Goal: Task Accomplishment & Management: Manage account settings

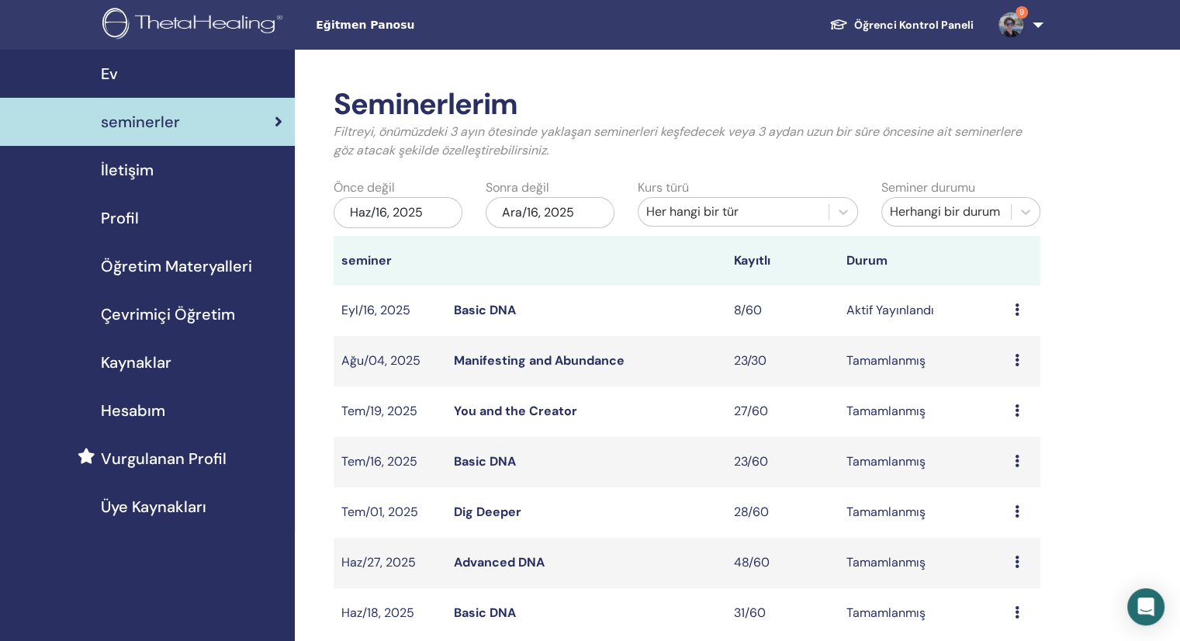
click at [482, 306] on link "Basic DNA" at bounding box center [485, 310] width 62 height 16
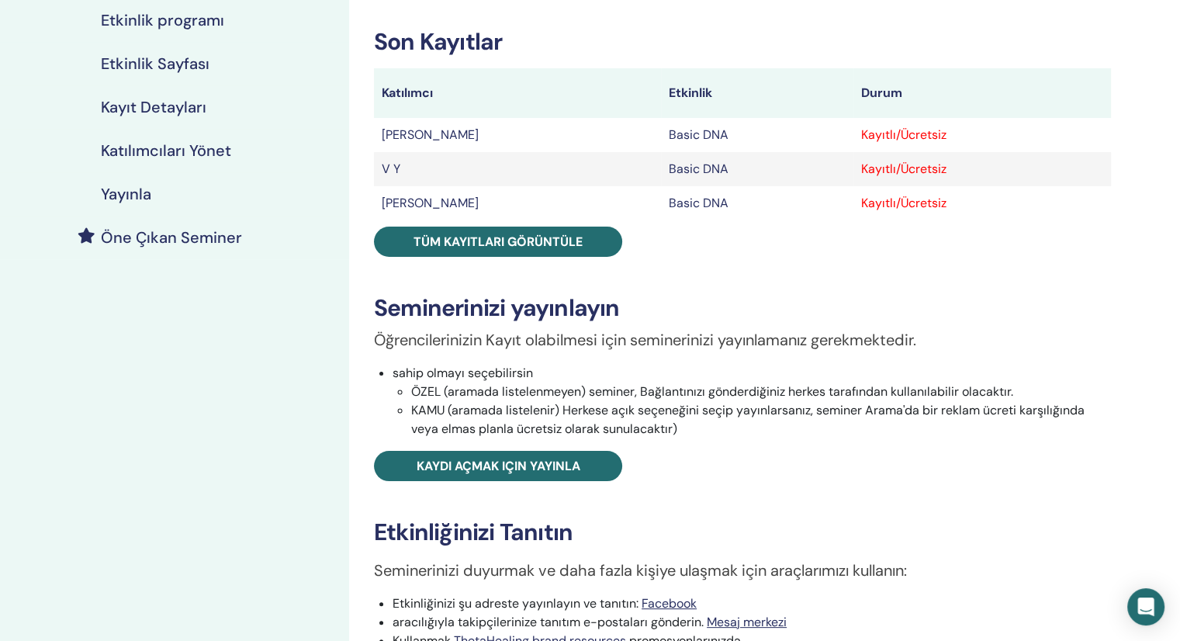
scroll to position [233, 0]
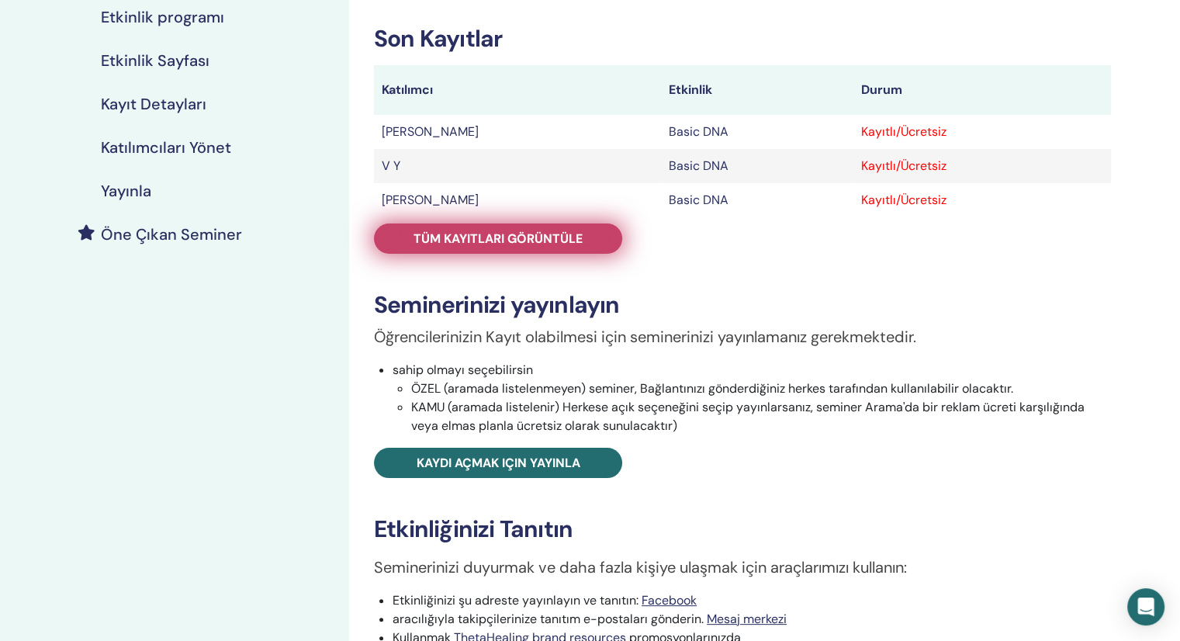
click at [518, 241] on span "Tüm kayıtları görüntüle" at bounding box center [498, 238] width 169 height 16
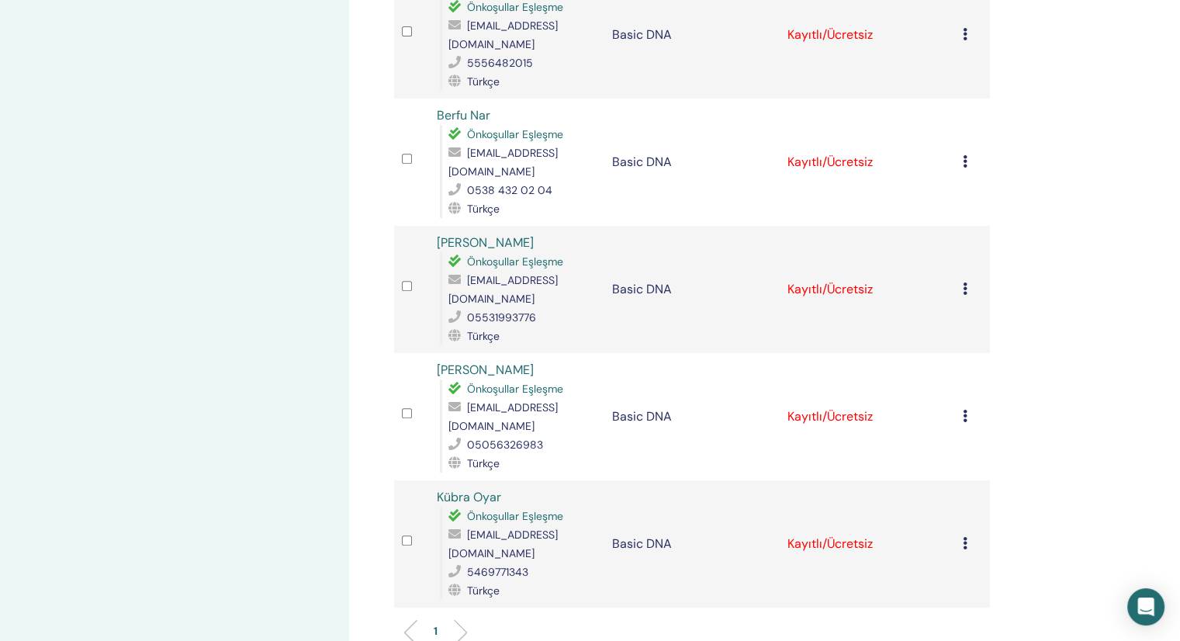
scroll to position [698, 0]
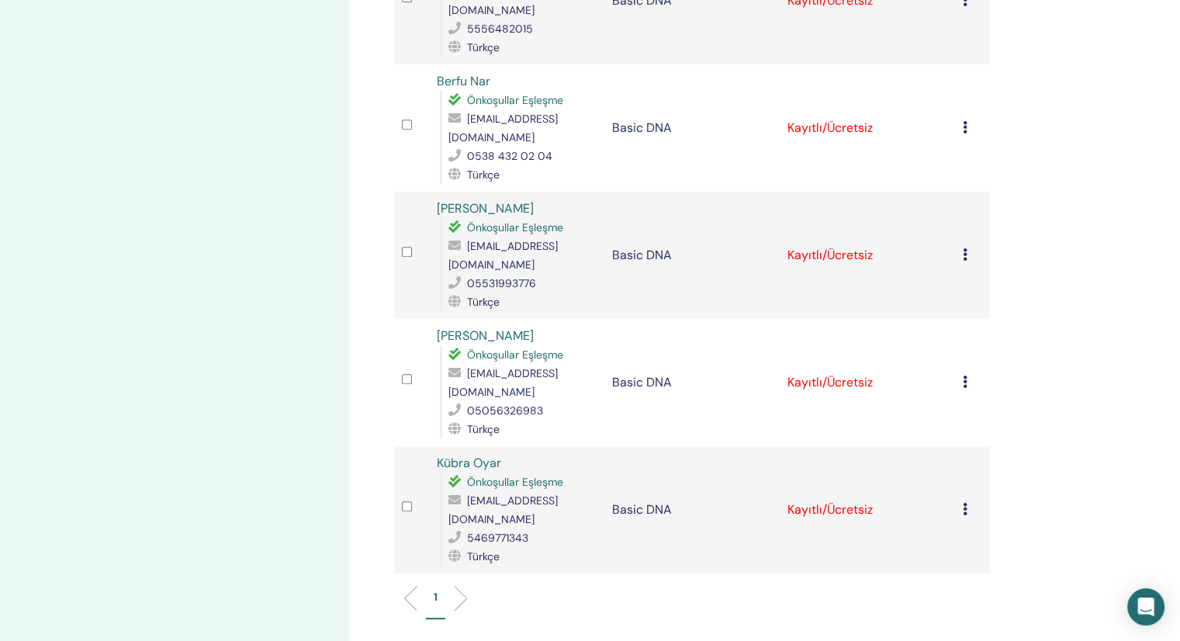
click at [414, 319] on td at bounding box center [411, 382] width 35 height 127
drag, startPoint x: 519, startPoint y: 241, endPoint x: 427, endPoint y: 240, distance: 92.3
click at [427, 319] on tr "Sakine Yavşan Önkoşullar Eşleşme sakine.yavsan@gmail.com 05056326983 Türkçe Bas…" at bounding box center [692, 382] width 596 height 127
copy tr "[PERSON_NAME]"
drag, startPoint x: 587, startPoint y: 109, endPoint x: 427, endPoint y: 102, distance: 159.2
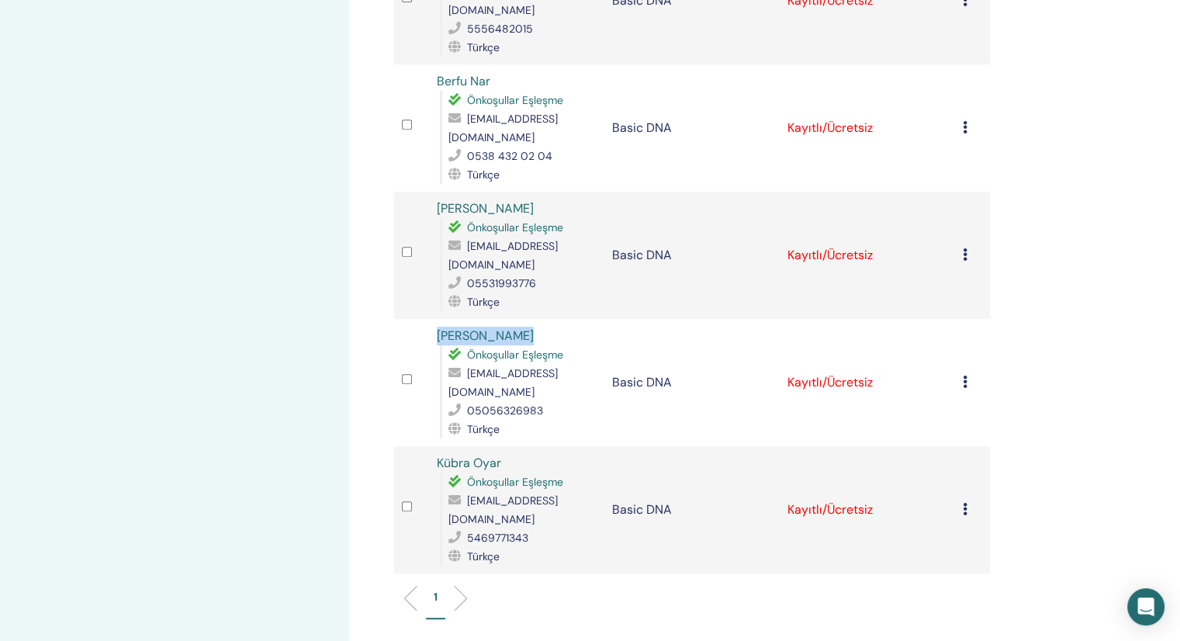
click at [427, 192] on tr "GÜL MELEK TUNUSLUOĞLU Önkoşullar Eşleşme cosmoenergyy@yandex.com 05531993776 Tü…" at bounding box center [692, 255] width 596 height 127
copy tr "GÜL MELEK TUNUSLUOĞLU"
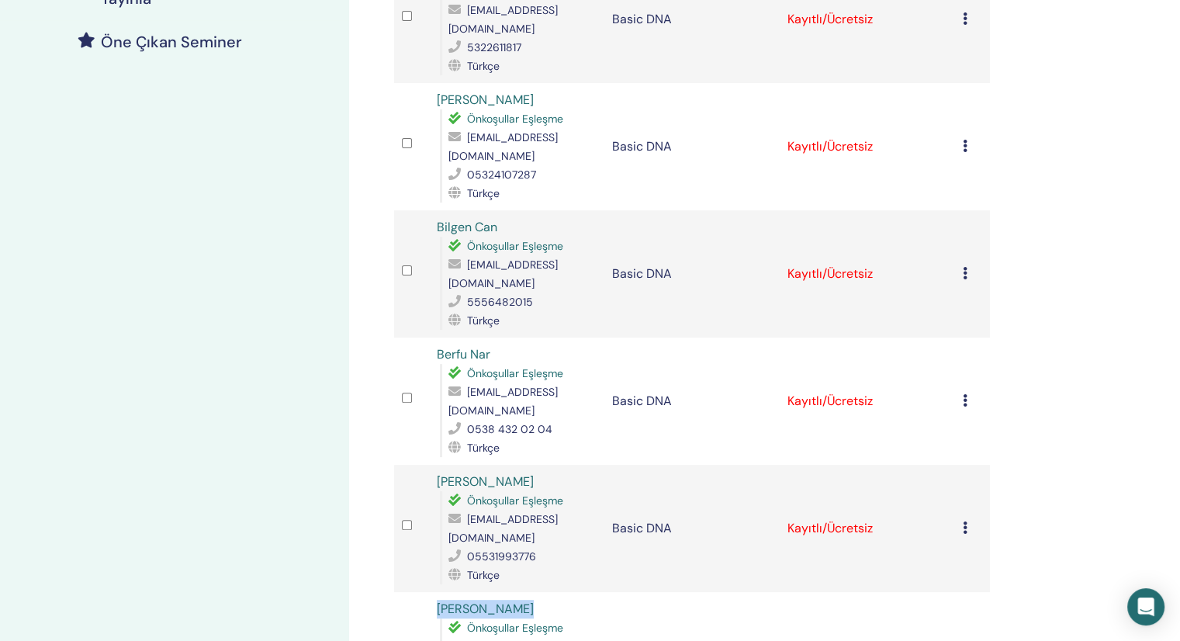
scroll to position [388, 0]
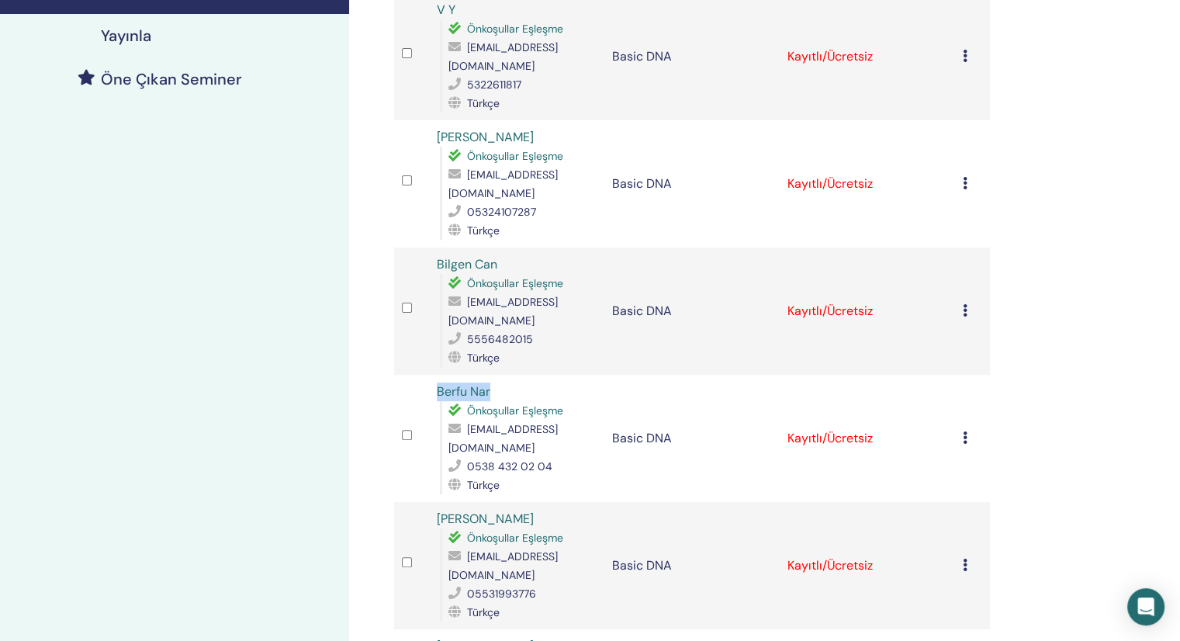
drag, startPoint x: 518, startPoint y: 314, endPoint x: 413, endPoint y: 308, distance: 105.7
click at [413, 375] on tr "Berfu Nar Önkoşullar Eşleşme info@berfunar.com.tr 0538 432 02 04 Türkçe Basic D…" at bounding box center [692, 438] width 596 height 127
click at [413, 375] on td at bounding box center [411, 438] width 35 height 127
drag, startPoint x: 505, startPoint y: 316, endPoint x: 425, endPoint y: 310, distance: 80.2
click at [425, 375] on tr "Berfu Nar Önkoşullar Eşleşme info@berfunar.com.tr 0538 432 02 04 Türkçe Basic D…" at bounding box center [692, 438] width 596 height 127
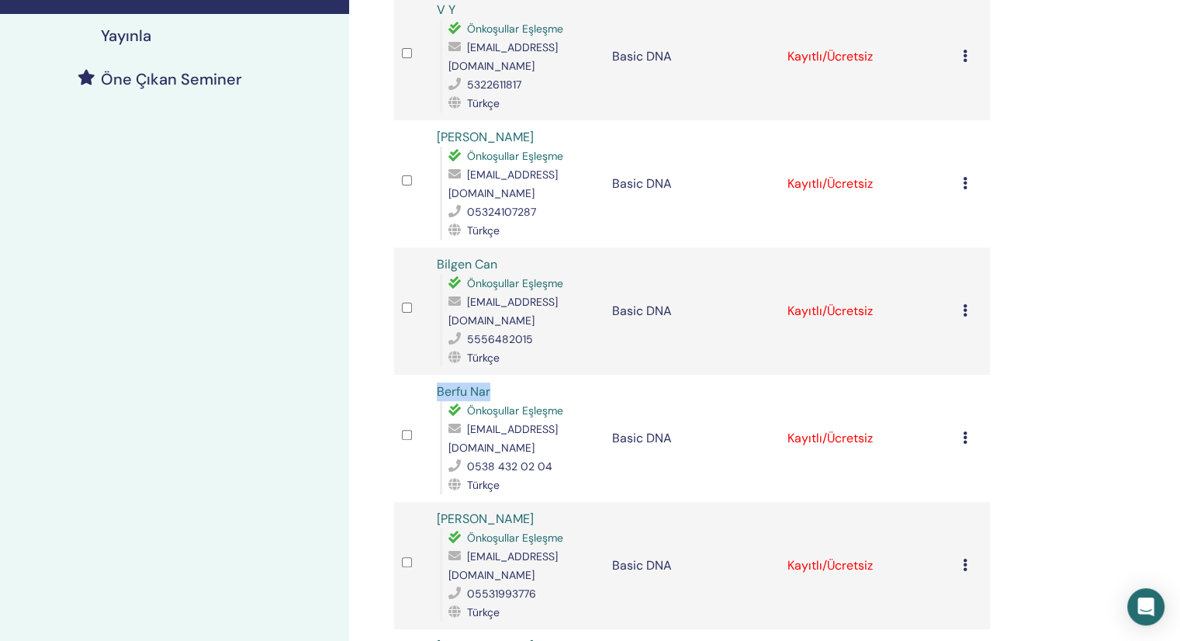
copy tr "Berfu Nar"
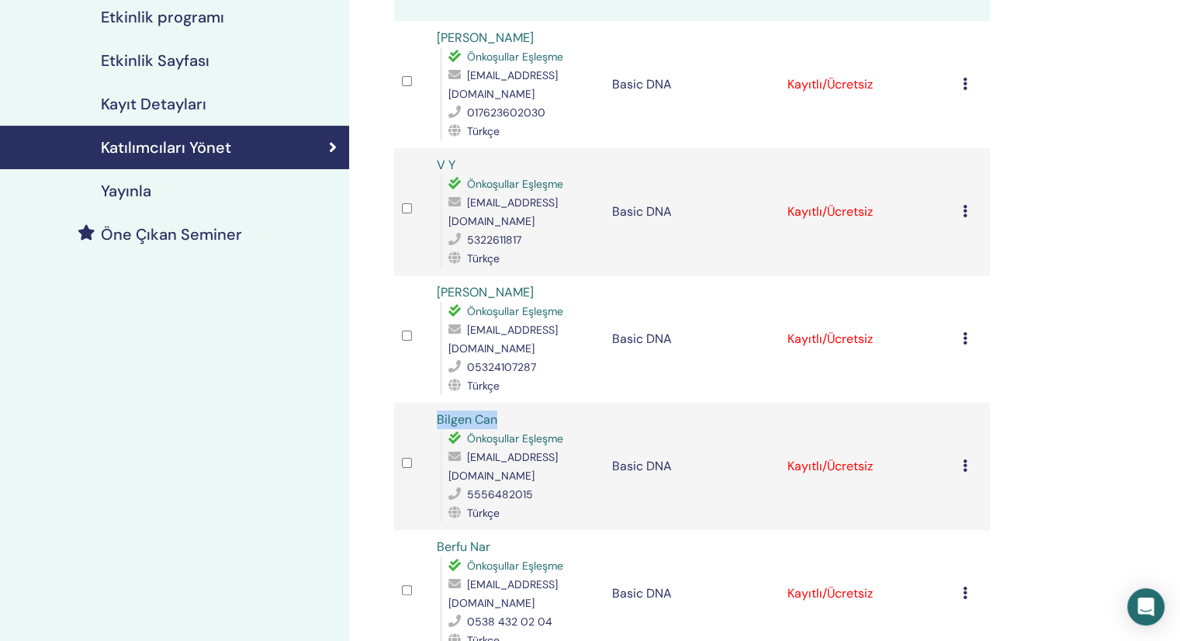
drag, startPoint x: 518, startPoint y: 361, endPoint x: 417, endPoint y: 357, distance: 100.9
click at [417, 403] on tr "Bilgen Can Önkoşullar Eşleşme bilgencan25@gmail.com 5556482015 Türkçe Basic DNA…" at bounding box center [692, 466] width 596 height 127
copy tr "Bilgen Can"
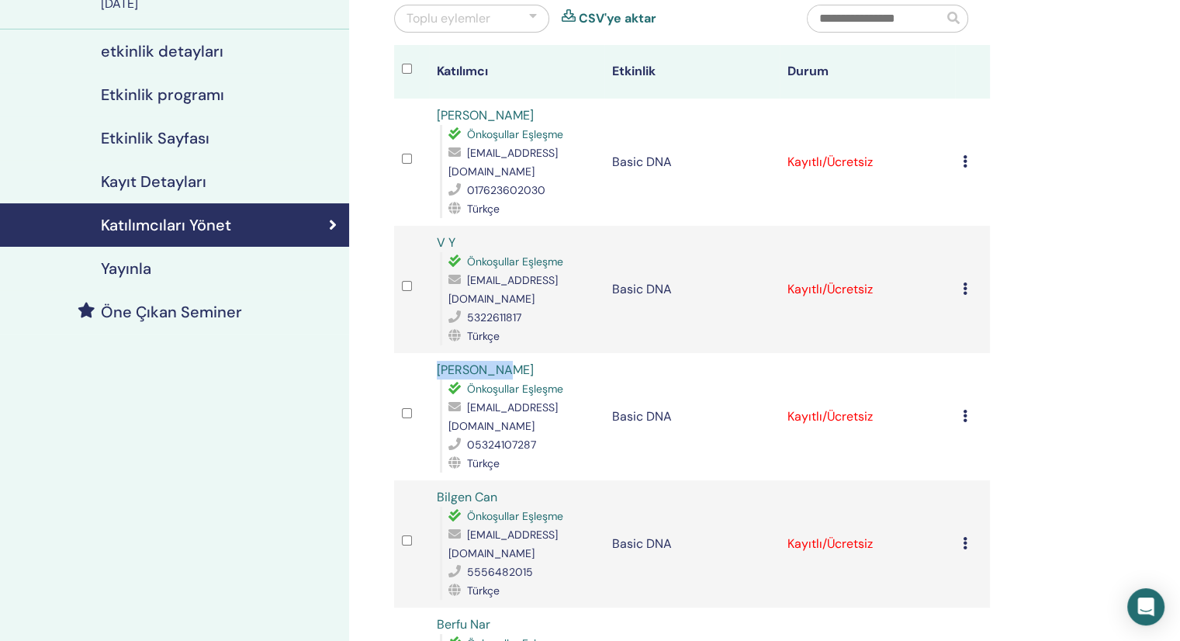
drag, startPoint x: 530, startPoint y: 321, endPoint x: 435, endPoint y: 324, distance: 94.7
click at [435, 353] on td "ONUR AKSOY Önkoşullar Eşleşme onur26aksoy@gmail.com 05324107287 Türkçe" at bounding box center [516, 416] width 175 height 127
copy link "[PERSON_NAME]"
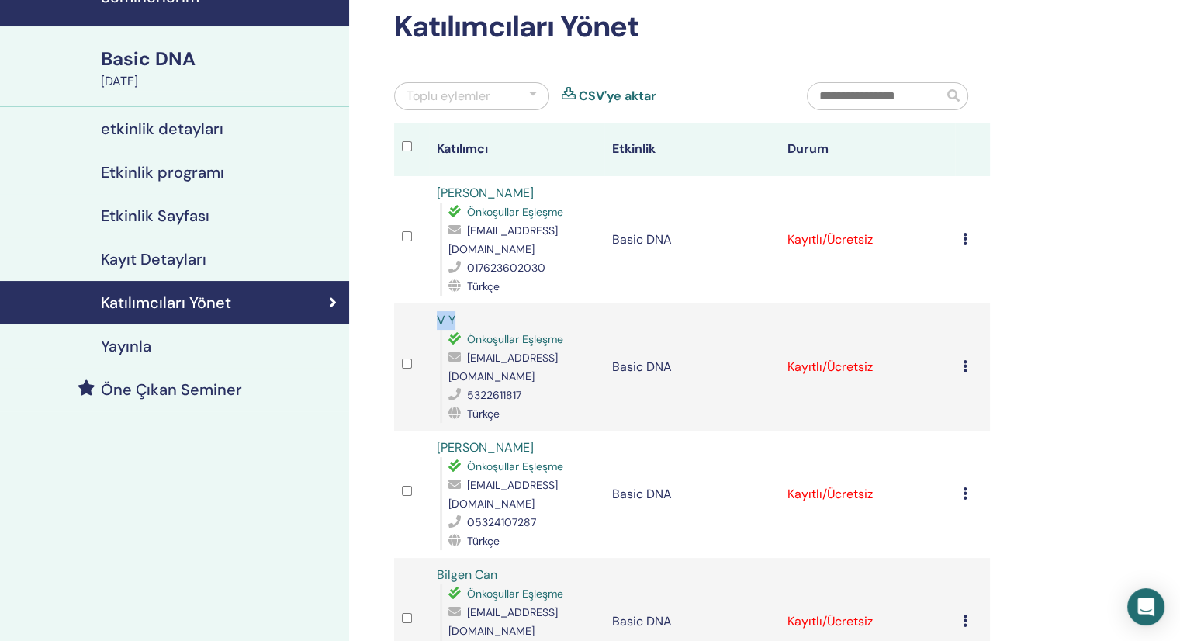
drag, startPoint x: 472, startPoint y: 298, endPoint x: 426, endPoint y: 292, distance: 46.2
click at [426, 303] on tr "V Y Önkoşullar Eşleşme umutveli2001@gmail.com 5322611817 Türkçe Basic DNA Kayıt…" at bounding box center [692, 366] width 596 height 127
copy tr "V Y"
drag, startPoint x: 527, startPoint y: 190, endPoint x: 416, endPoint y: 179, distance: 111.5
click at [416, 179] on tr "Yigit Dereobali Önkoşullar Eşleşme yigit.gear@gmail.com 017623602030 Türkçe Bas…" at bounding box center [692, 239] width 596 height 127
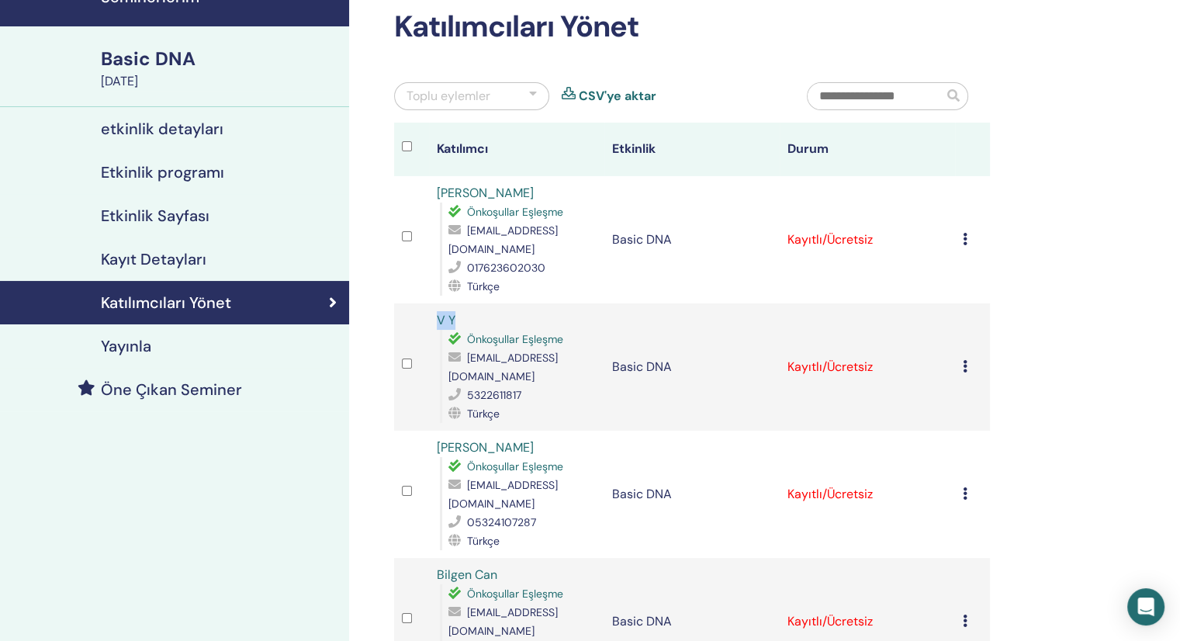
copy tr "[PERSON_NAME]"
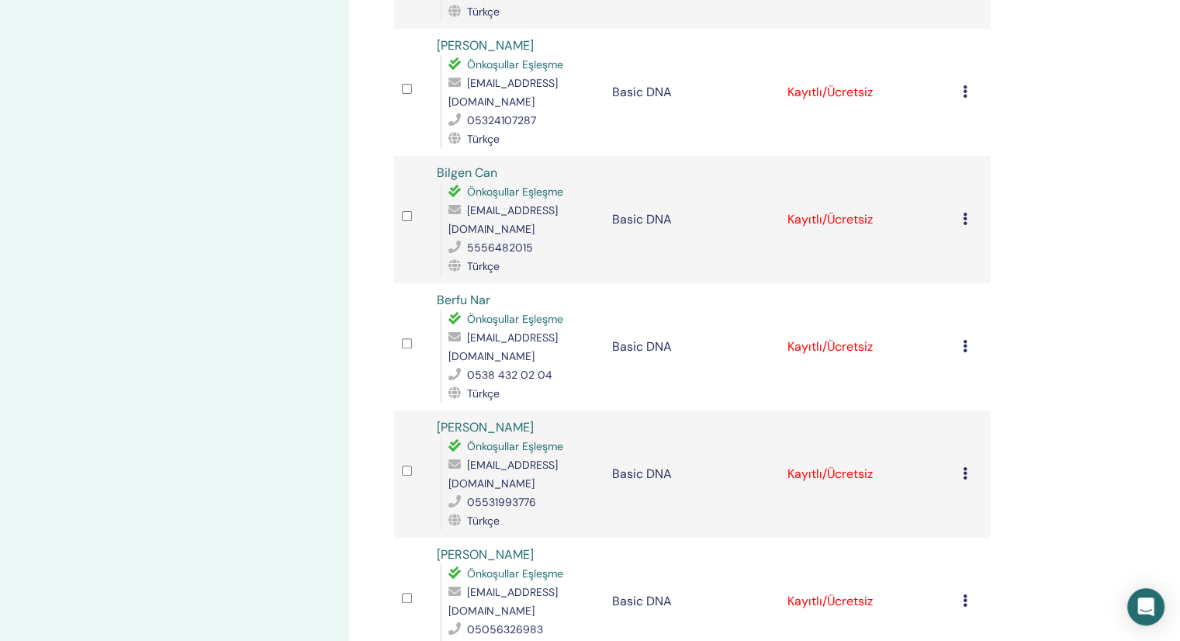
scroll to position [621, 0]
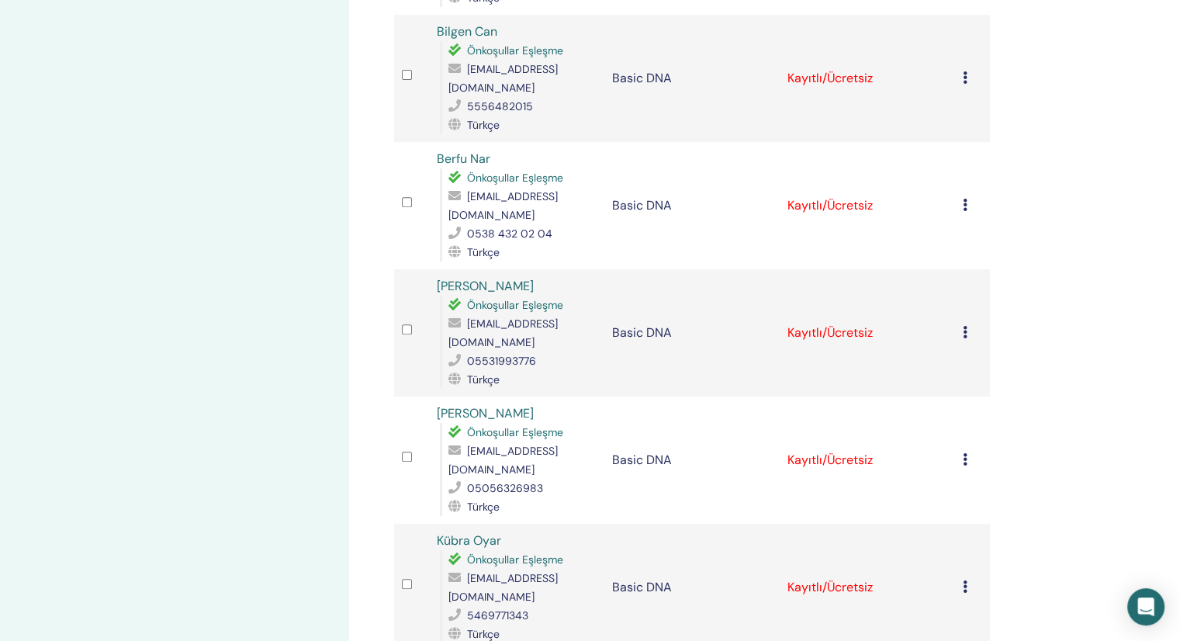
click at [967, 578] on div "Kaydı İptal Et Otomatik onaylama Ücretli Olarak İşaretle Ödenmemiş olarak işare…" at bounding box center [972, 587] width 19 height 19
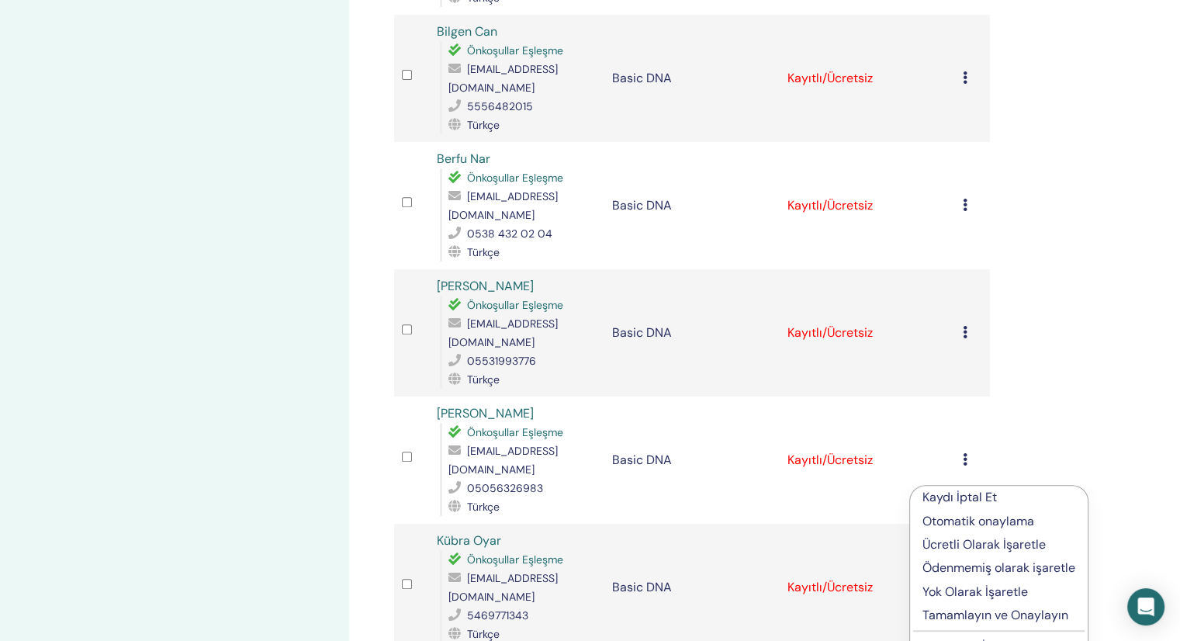
click at [999, 618] on p "Tamamlayın ve Onaylayın" at bounding box center [998, 615] width 153 height 19
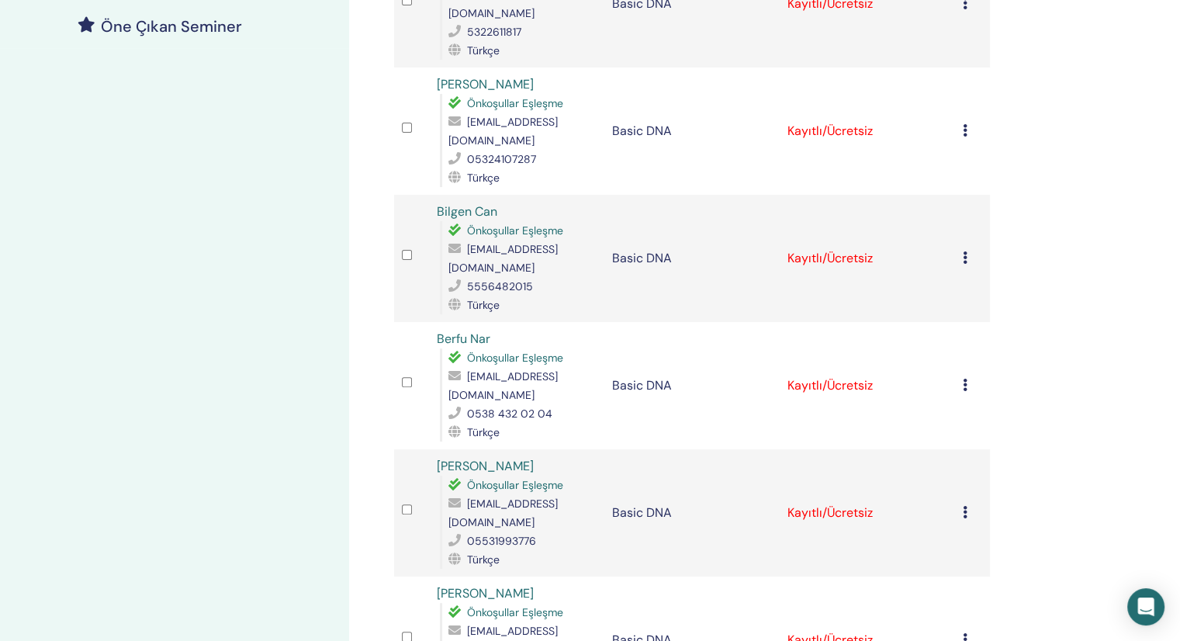
scroll to position [602, 0]
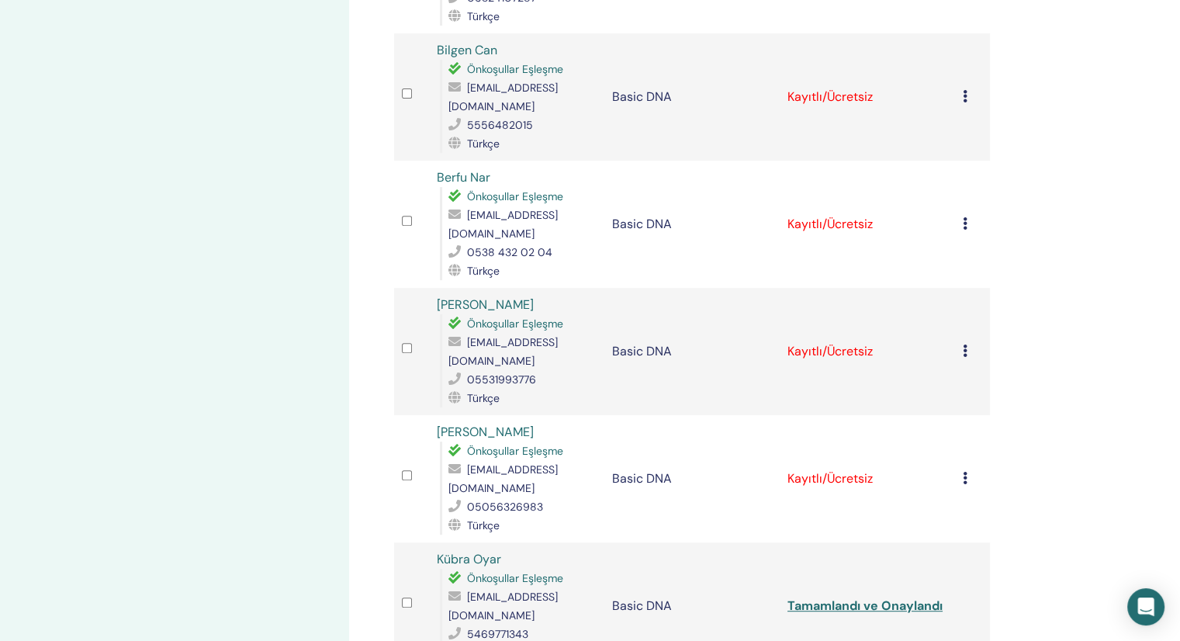
click at [964, 472] on icon at bounding box center [965, 478] width 5 height 12
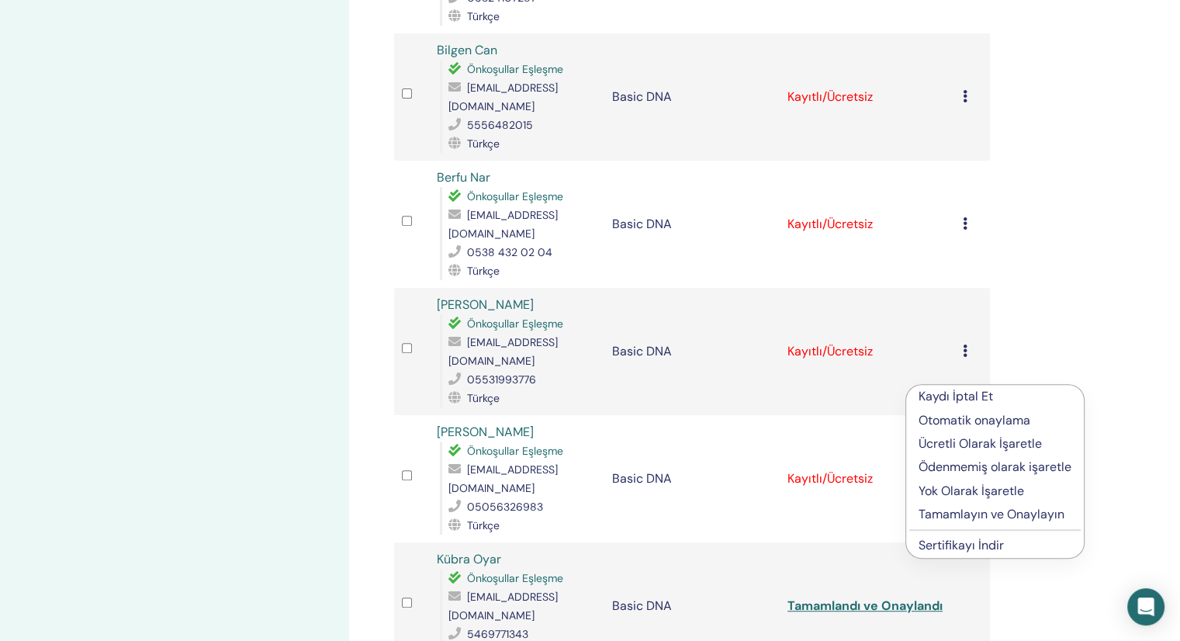
click at [971, 507] on p "Tamamlayın ve Onaylayın" at bounding box center [995, 514] width 153 height 19
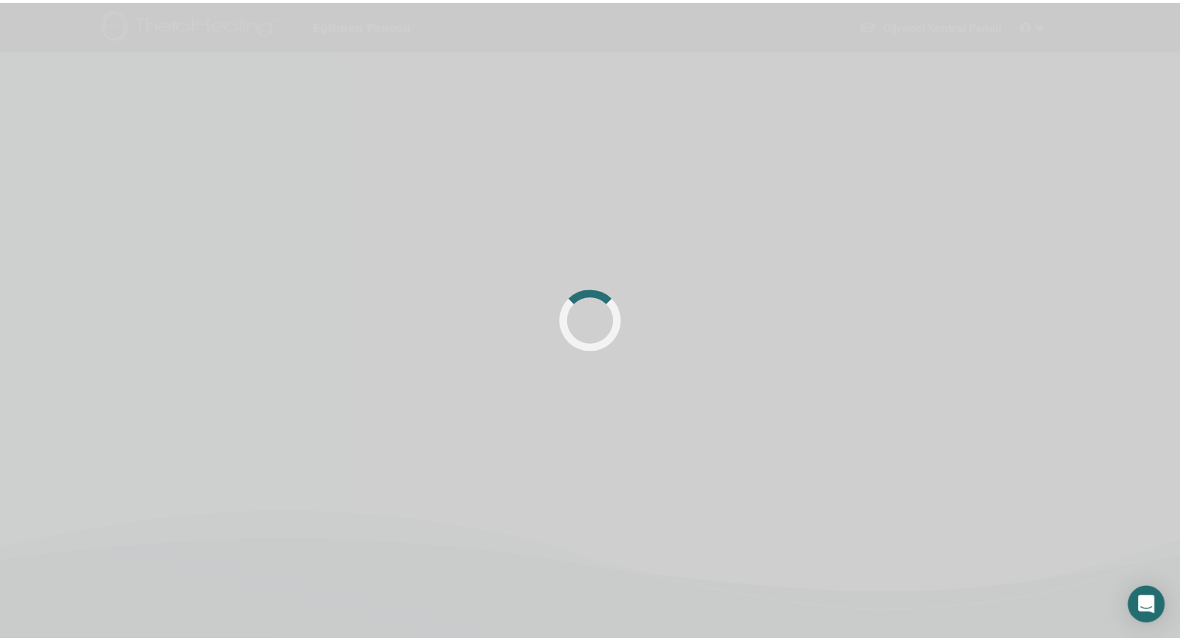
scroll to position [369, 0]
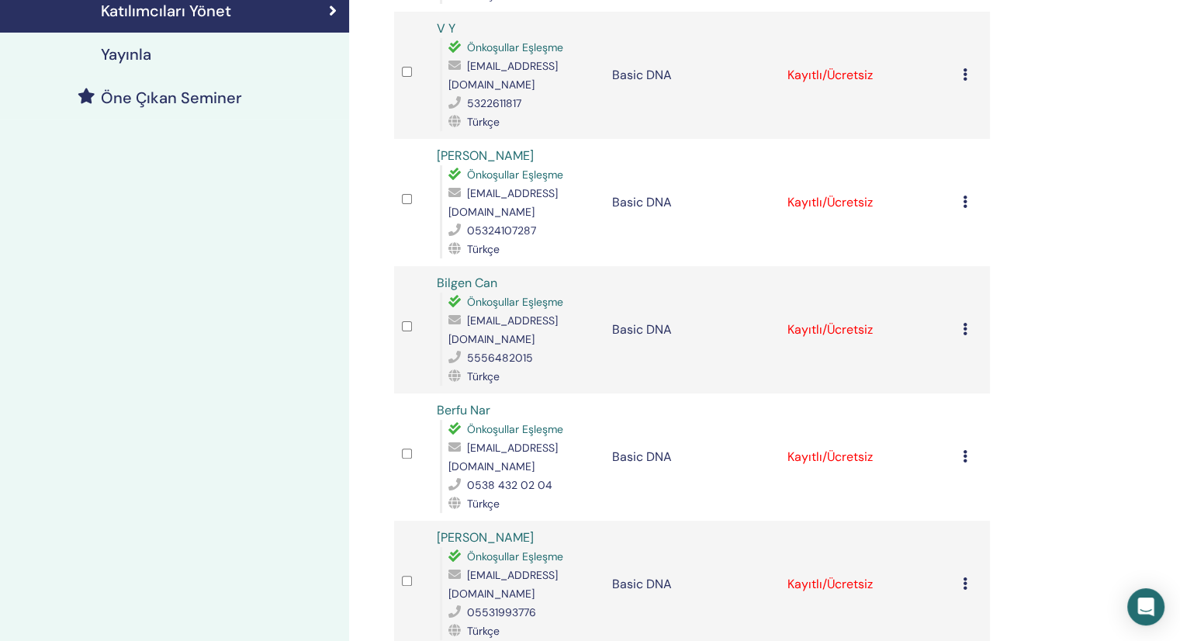
click at [965, 577] on icon at bounding box center [965, 583] width 5 height 12
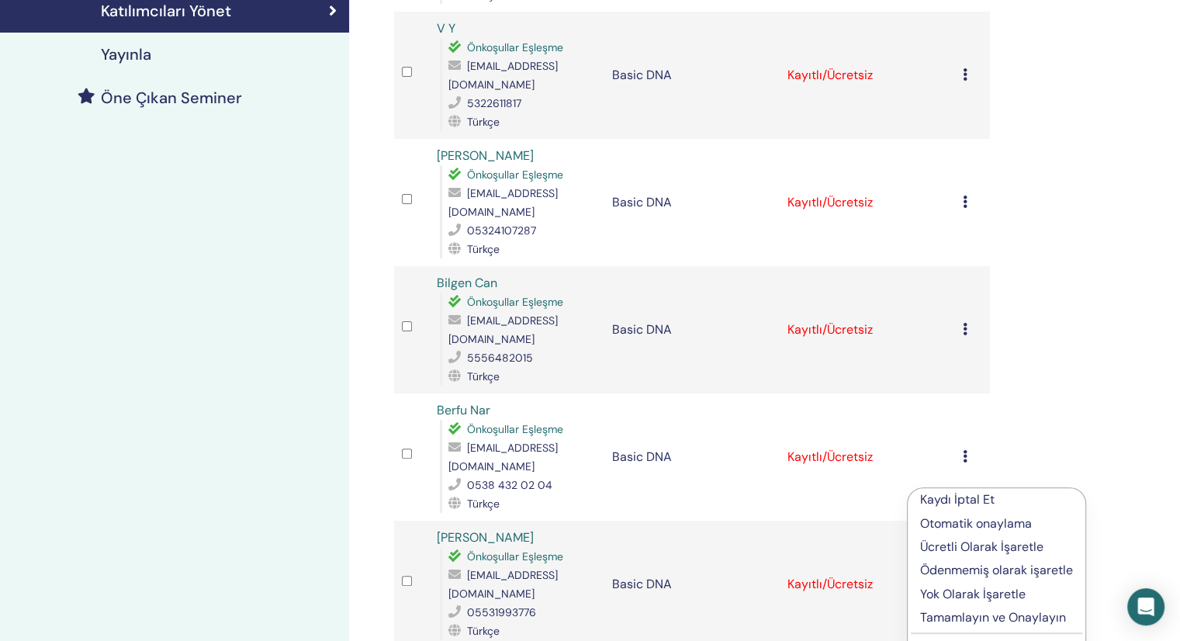
click at [965, 611] on p "Tamamlayın ve Onaylayın" at bounding box center [996, 617] width 153 height 19
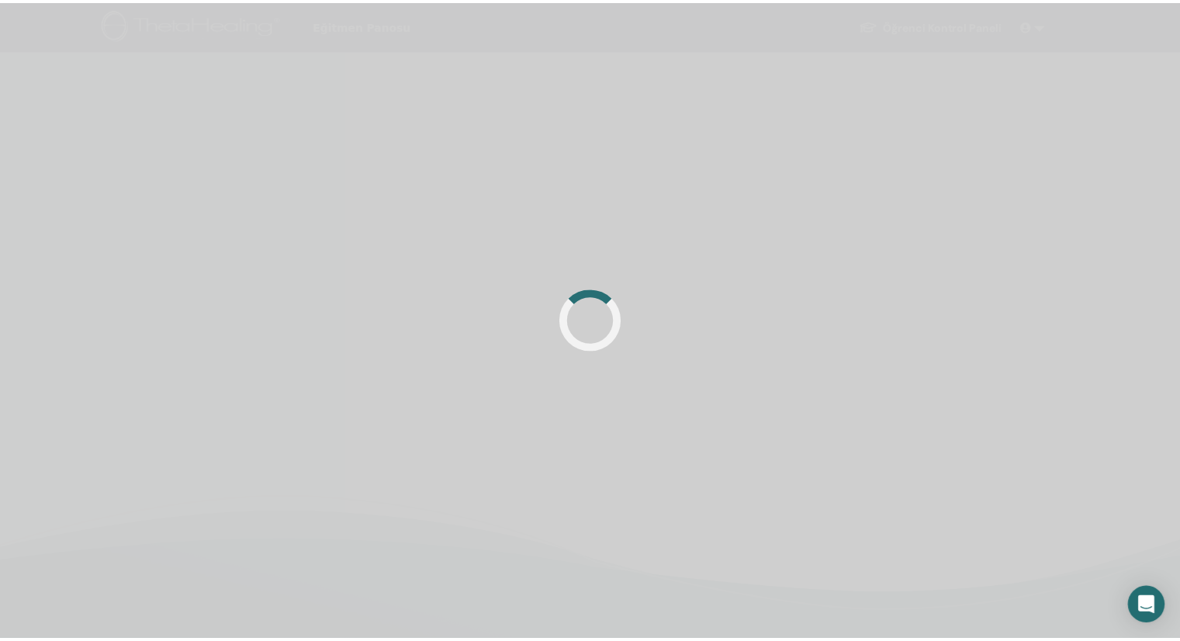
scroll to position [369, 0]
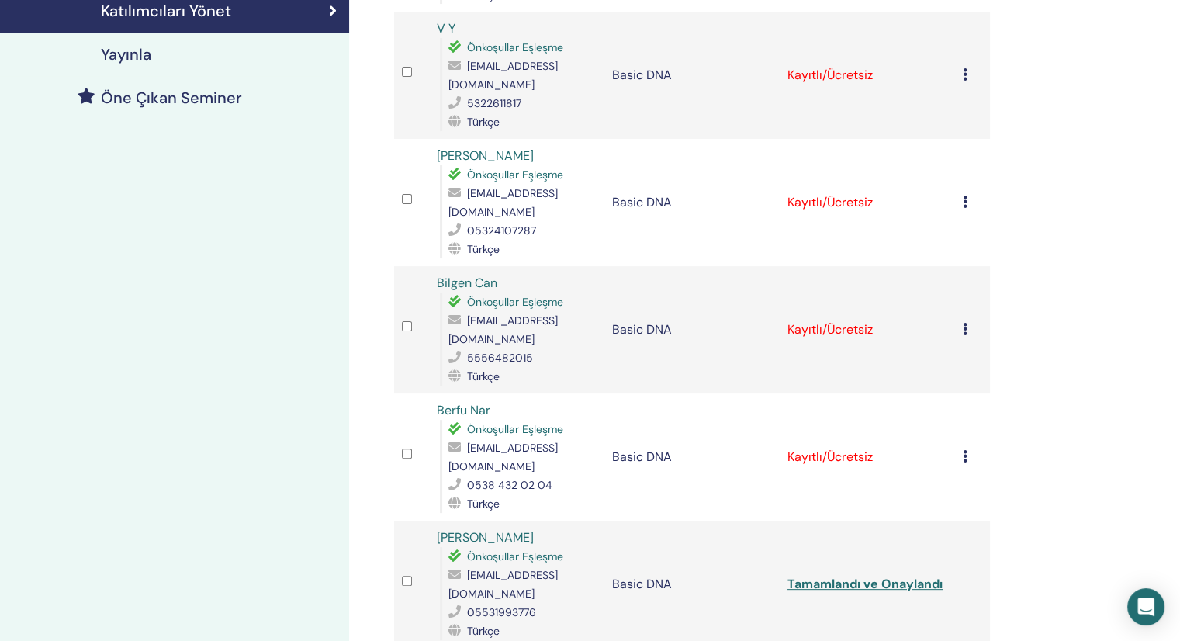
click at [964, 450] on icon at bounding box center [965, 456] width 5 height 12
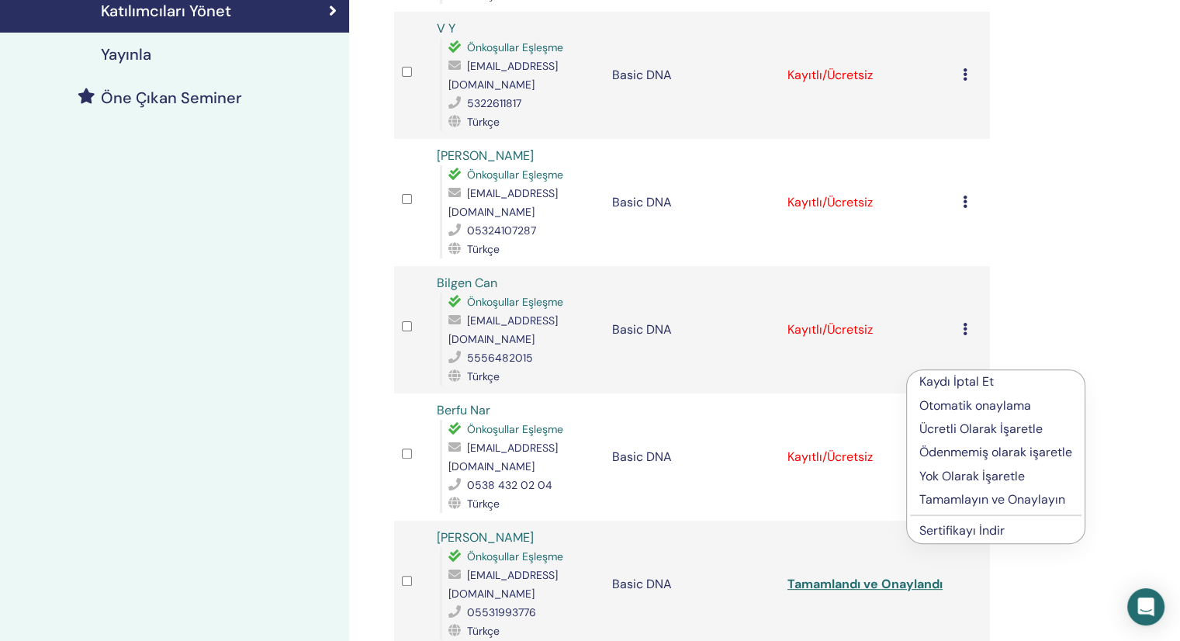
click at [950, 497] on p "Tamamlayın ve Onaylayın" at bounding box center [995, 499] width 153 height 19
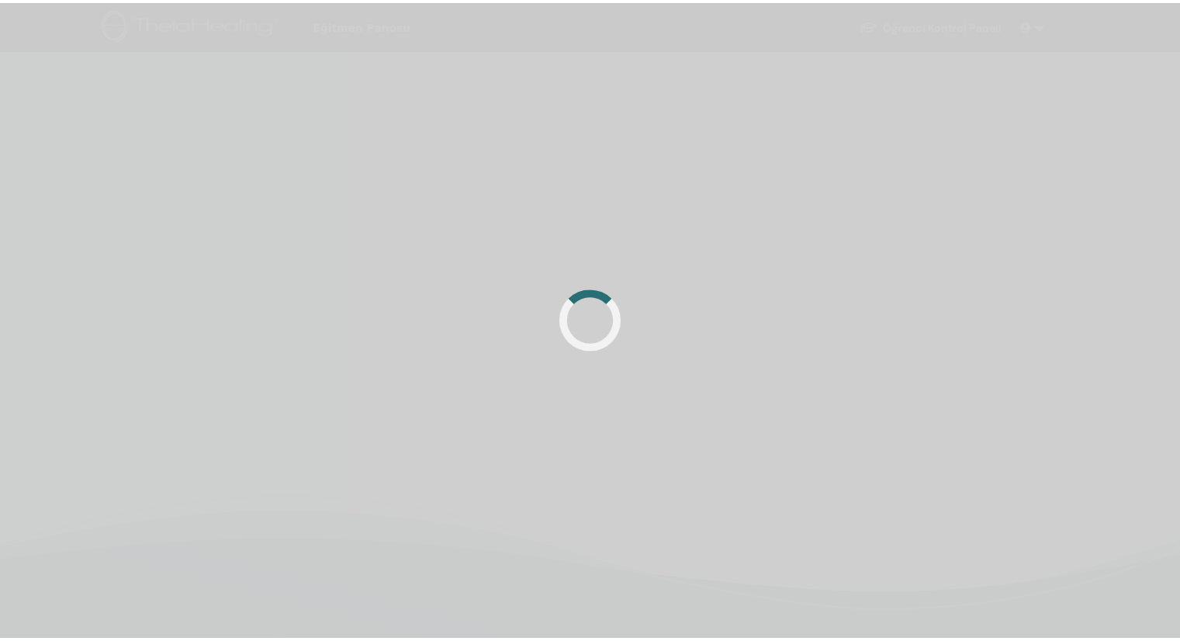
scroll to position [369, 0]
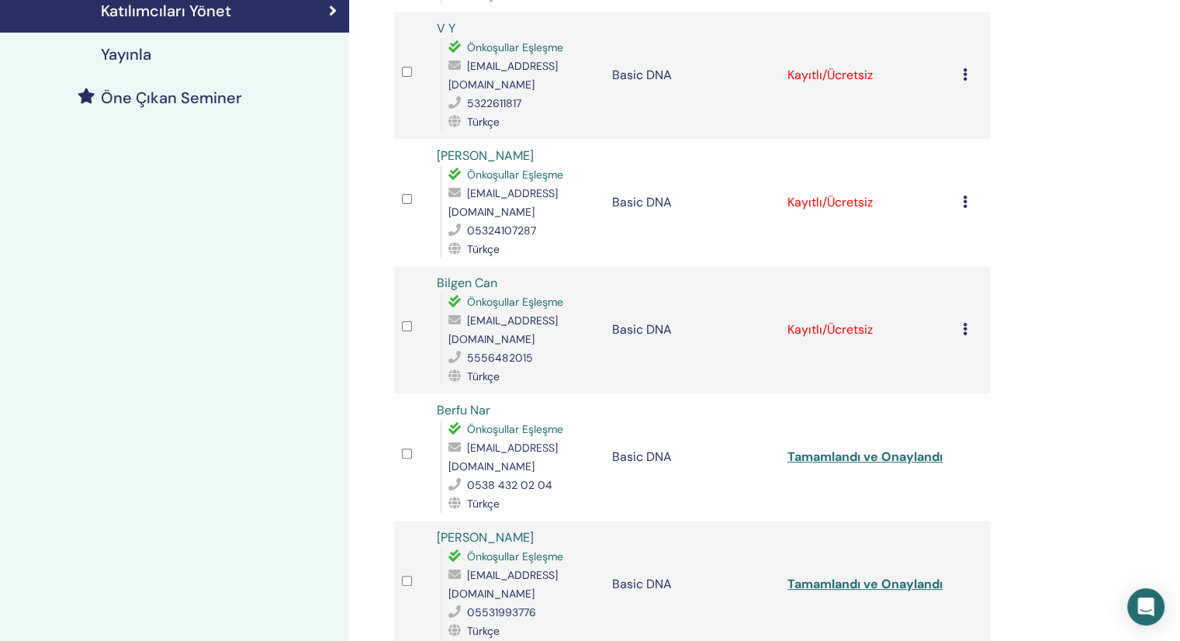
click at [964, 320] on div "Kaydı İptal Et Otomatik onaylama Ücretli Olarak İşaretle Ödenmemiş olarak işare…" at bounding box center [972, 329] width 19 height 19
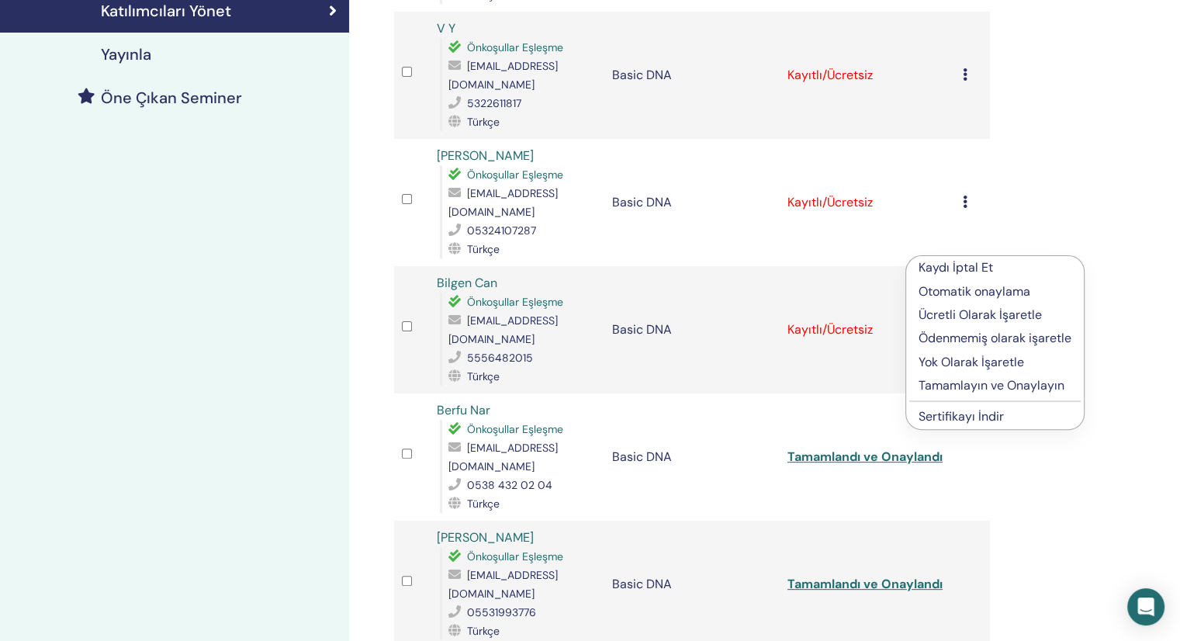
click at [976, 379] on p "Tamamlayın ve Onaylayın" at bounding box center [995, 385] width 153 height 19
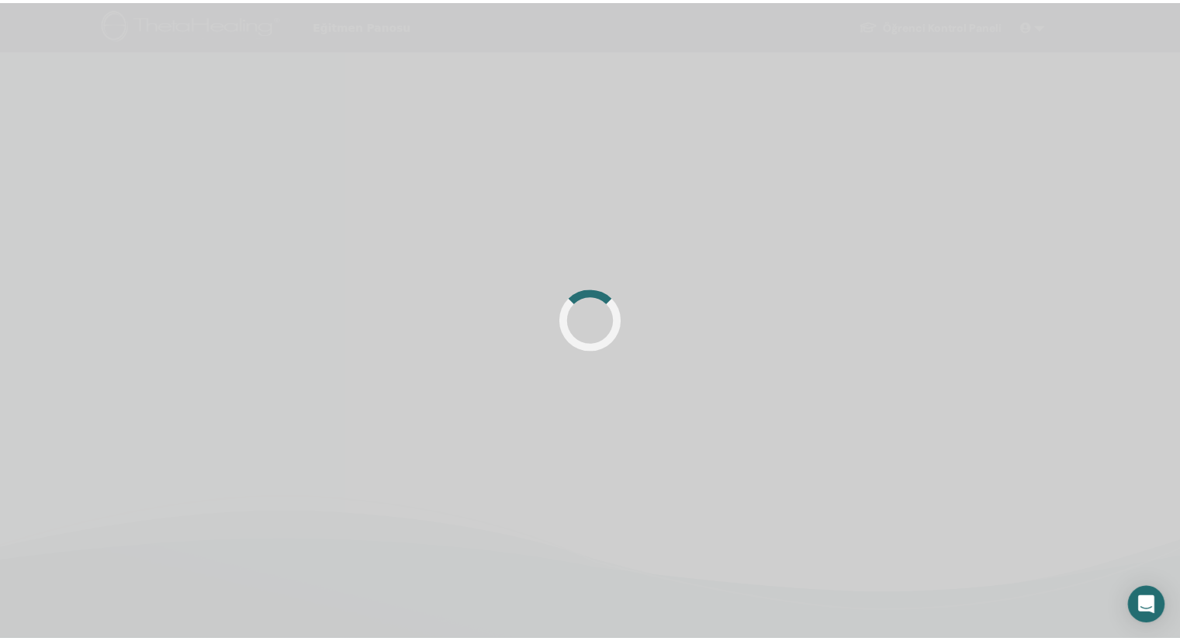
scroll to position [369, 0]
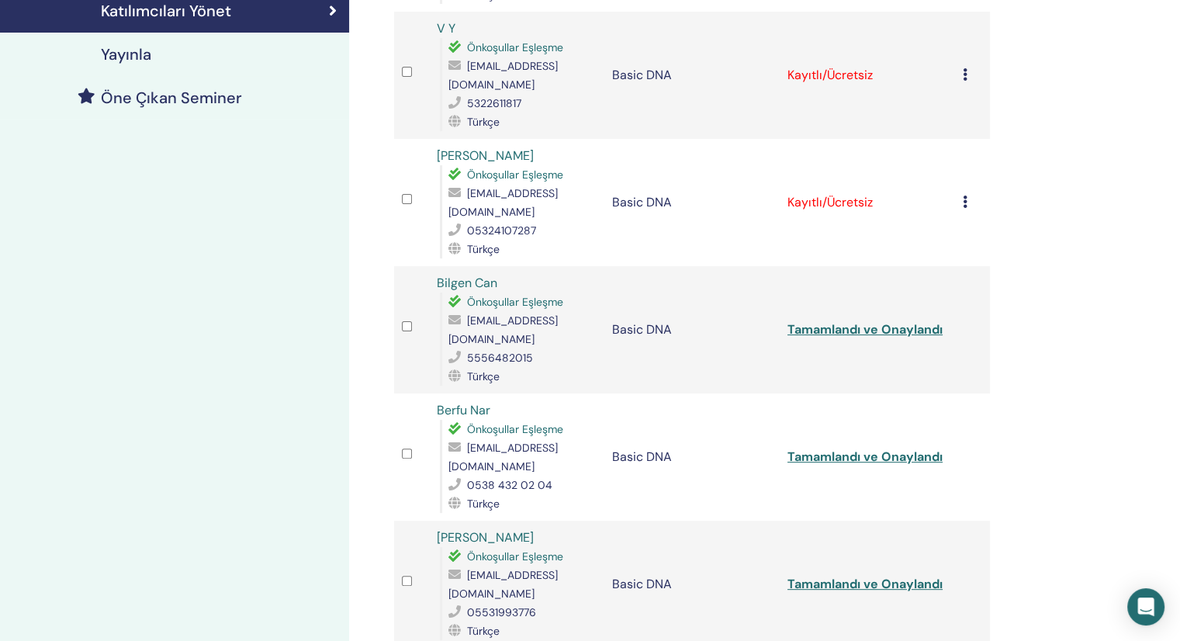
click at [964, 196] on icon at bounding box center [965, 202] width 5 height 12
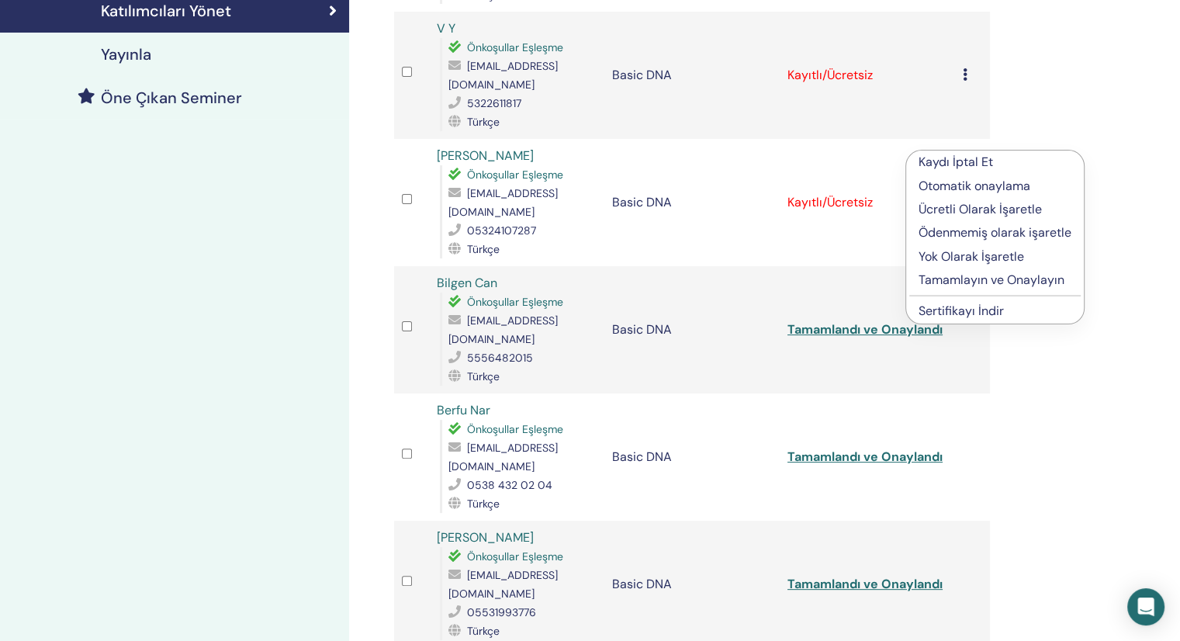
click at [962, 274] on p "Tamamlayın ve Onaylayın" at bounding box center [995, 280] width 153 height 19
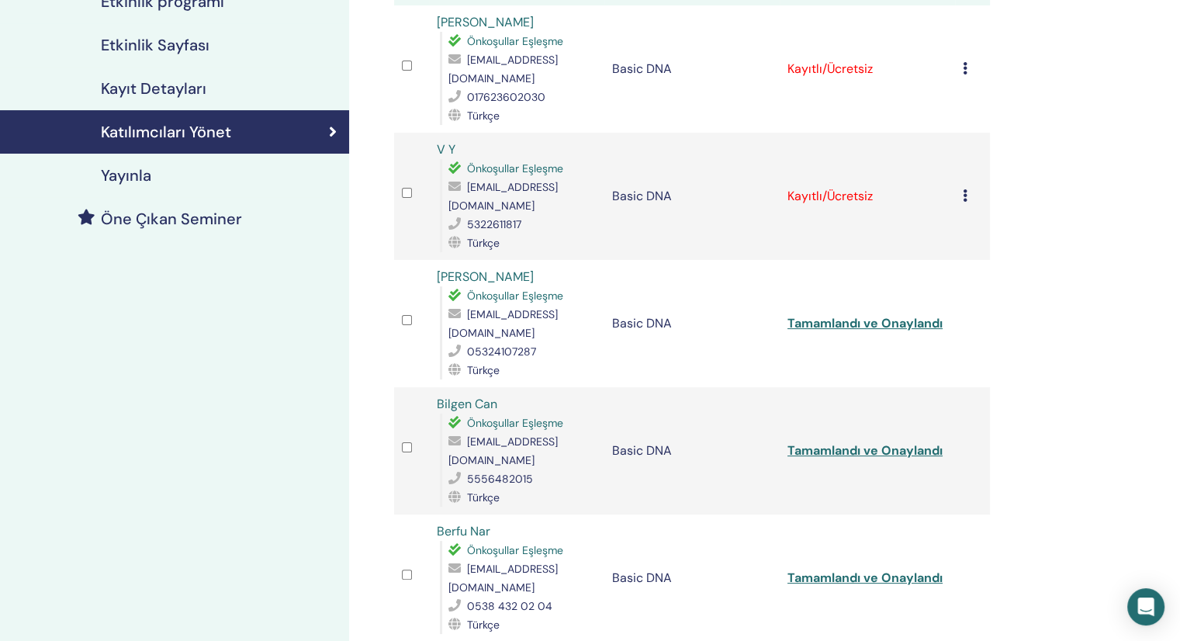
scroll to position [214, 0]
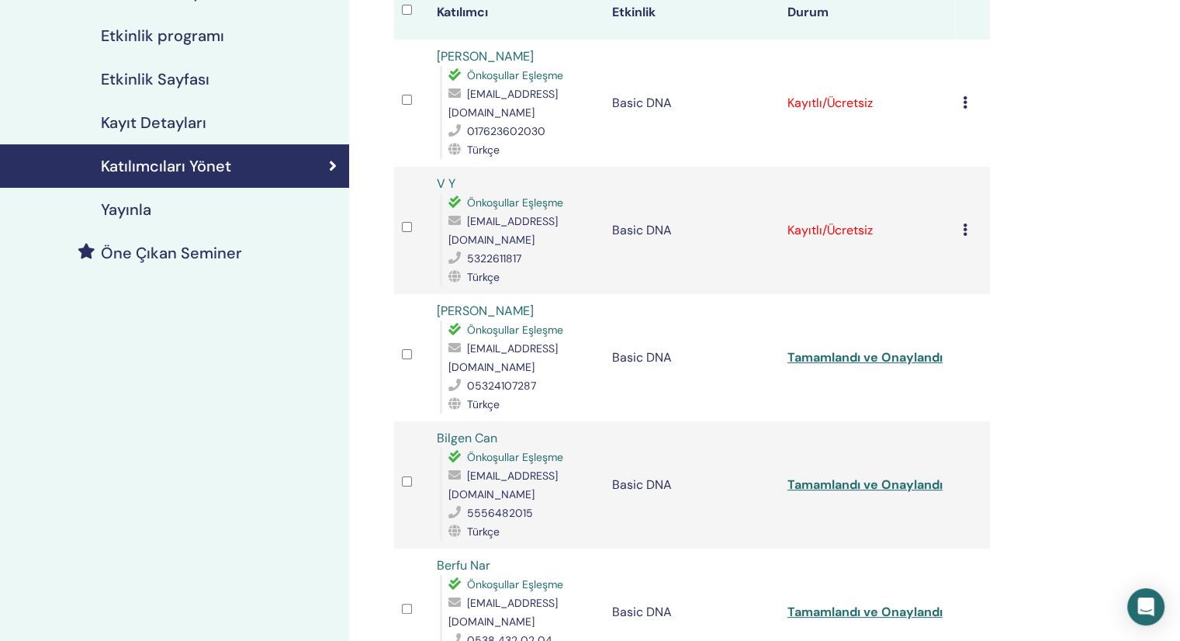
click at [963, 223] on icon at bounding box center [965, 229] width 5 height 12
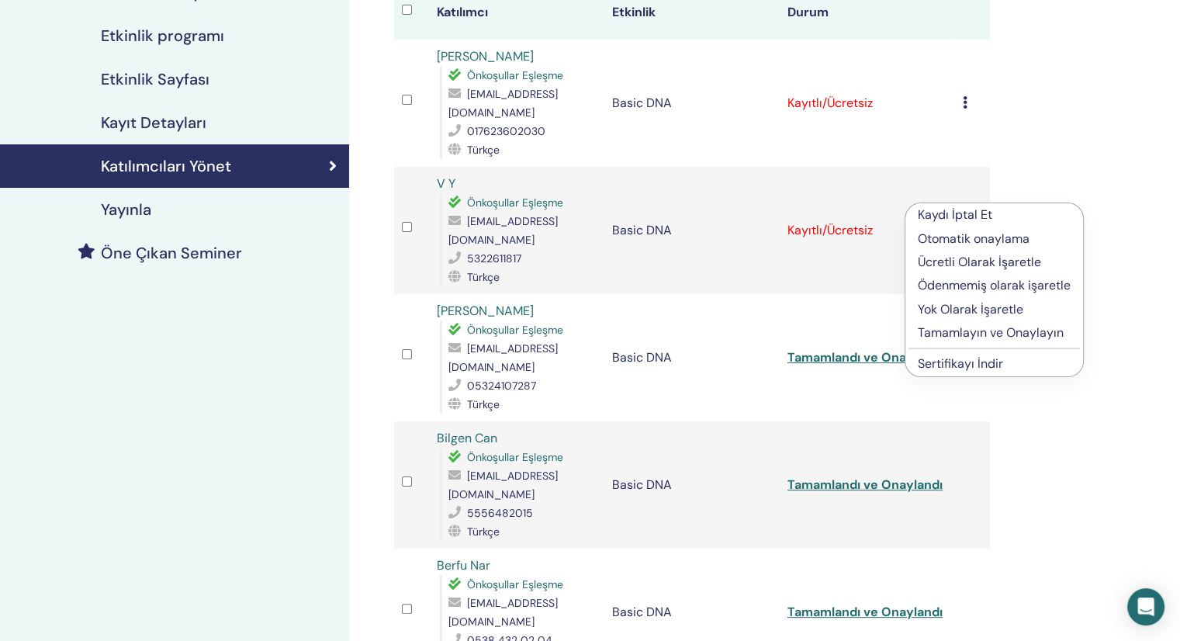
click at [524, 196] on span "Önkoşullar Eşleşme" at bounding box center [515, 203] width 96 height 14
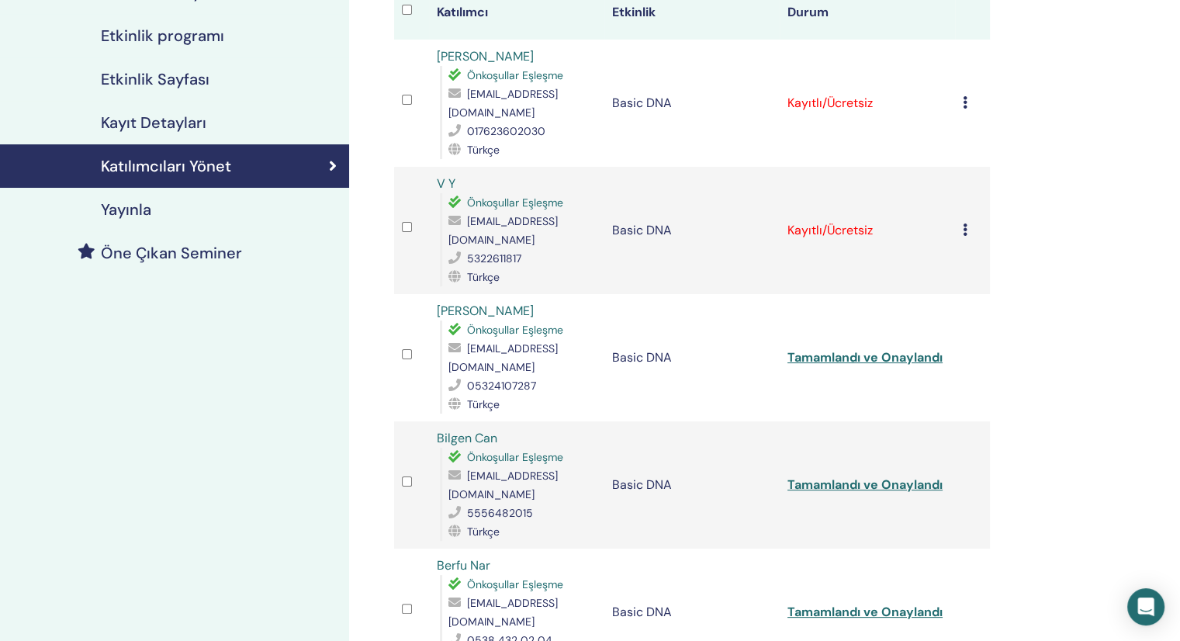
click at [956, 201] on td "Kaydı İptal Et Otomatik onaylama Ücretli Olarak İşaretle Ödenmemiş olarak işare…" at bounding box center [972, 230] width 35 height 127
click at [971, 221] on div "Kaydı İptal Et Otomatik onaylama Ücretli Olarak İşaretle Ödenmemiş olarak işare…" at bounding box center [972, 230] width 19 height 19
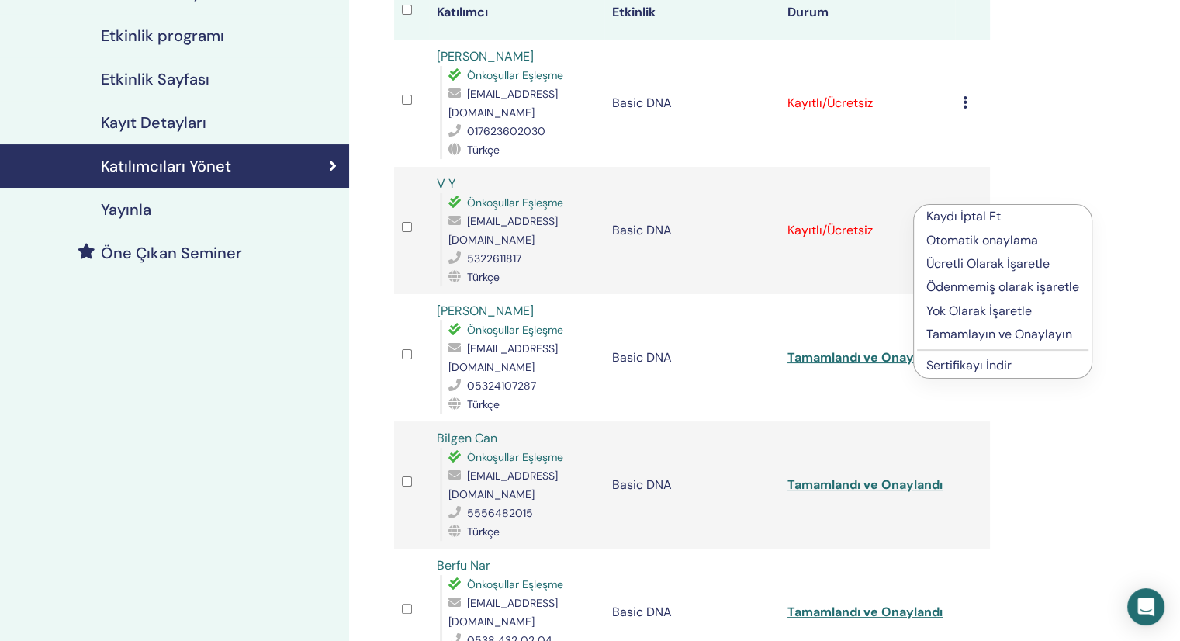
click at [1165, 133] on div "Seminerlerim Basic DNA September 16, 2025 etkinlik detayları Etkinlik programı …" at bounding box center [590, 586] width 1180 height 1501
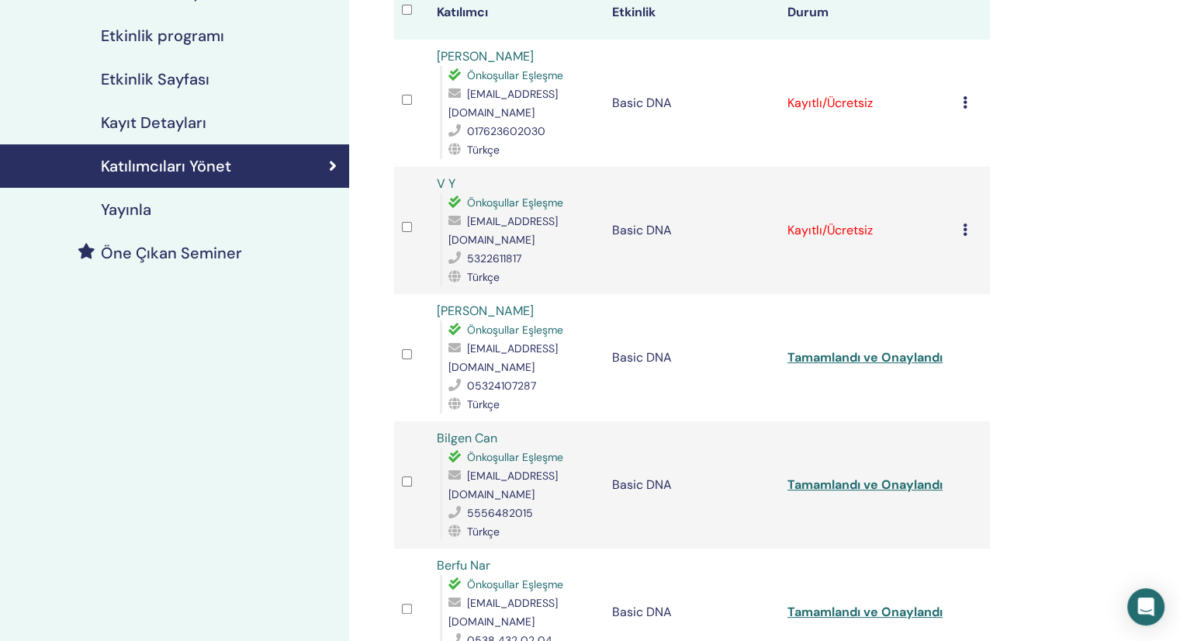
click at [967, 96] on icon at bounding box center [965, 102] width 5 height 12
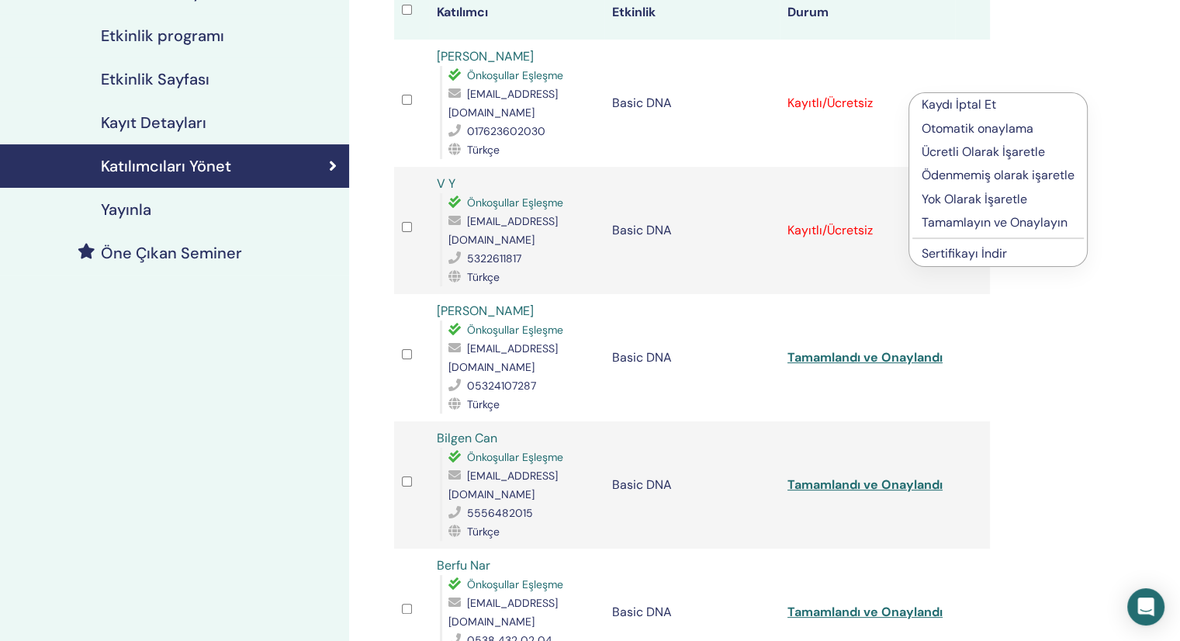
click at [974, 220] on p "Tamamlayın ve Onaylayın" at bounding box center [998, 222] width 153 height 19
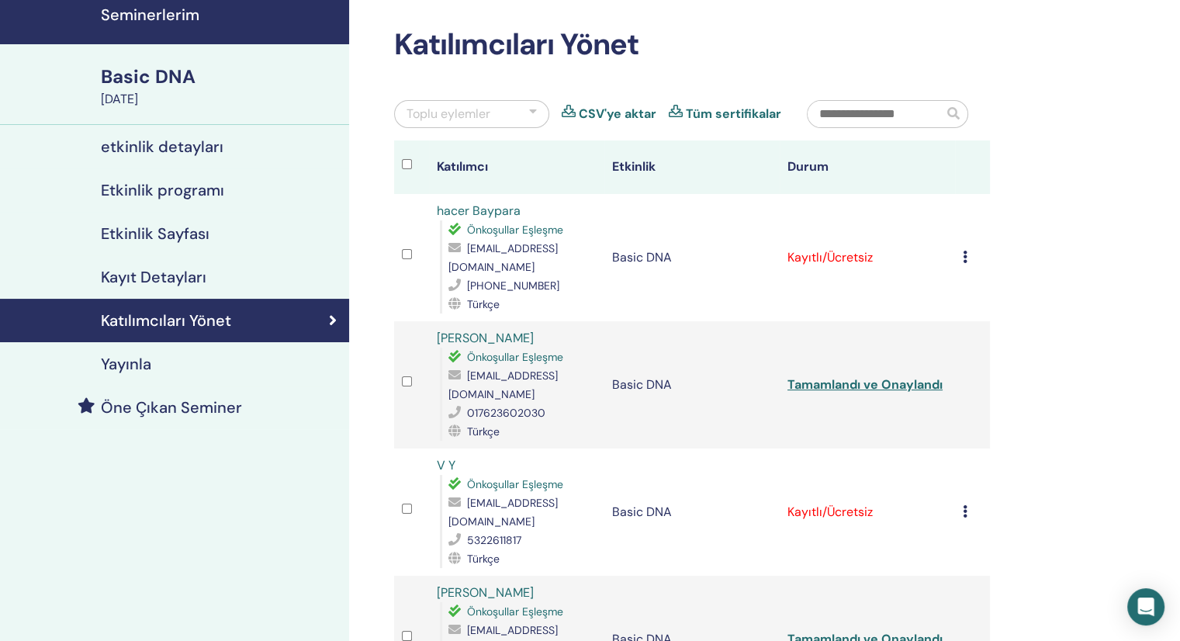
scroll to position [59, 0]
click at [965, 253] on icon at bounding box center [965, 257] width 5 height 12
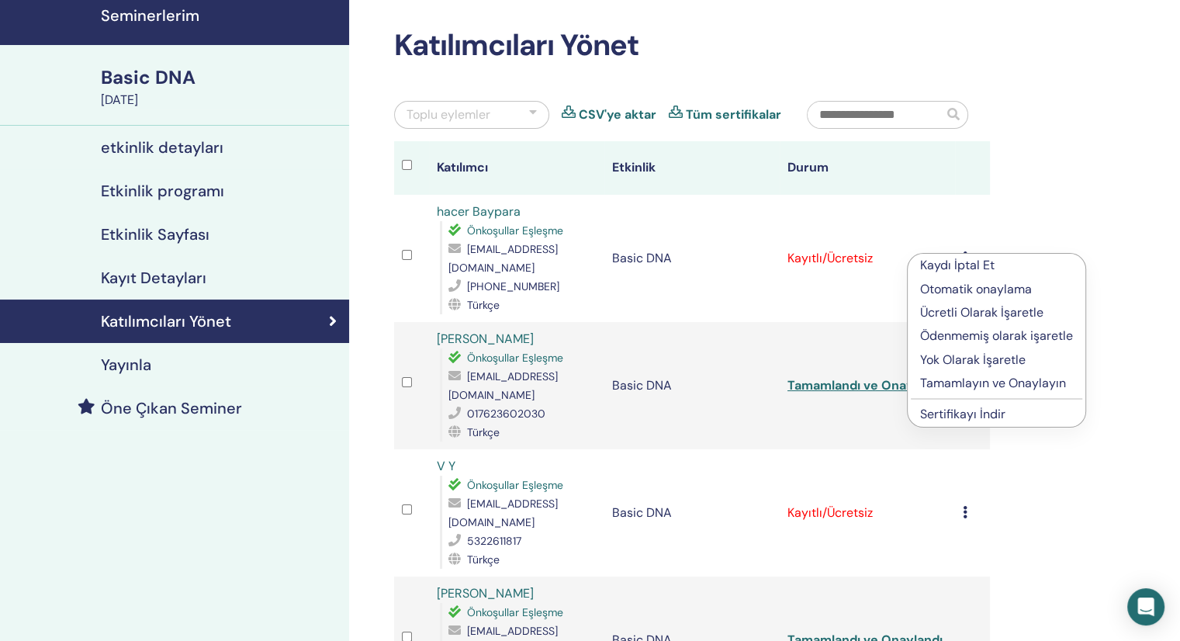
click at [971, 382] on p "Tamamlayın ve Onaylayın" at bounding box center [996, 383] width 153 height 19
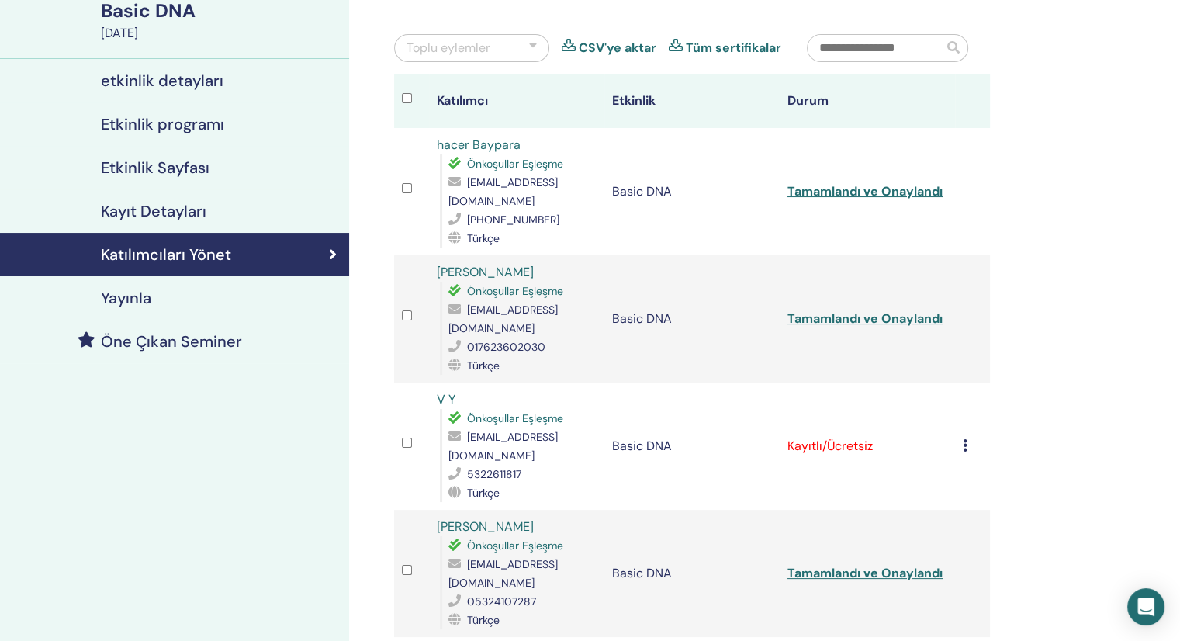
scroll to position [59, 0]
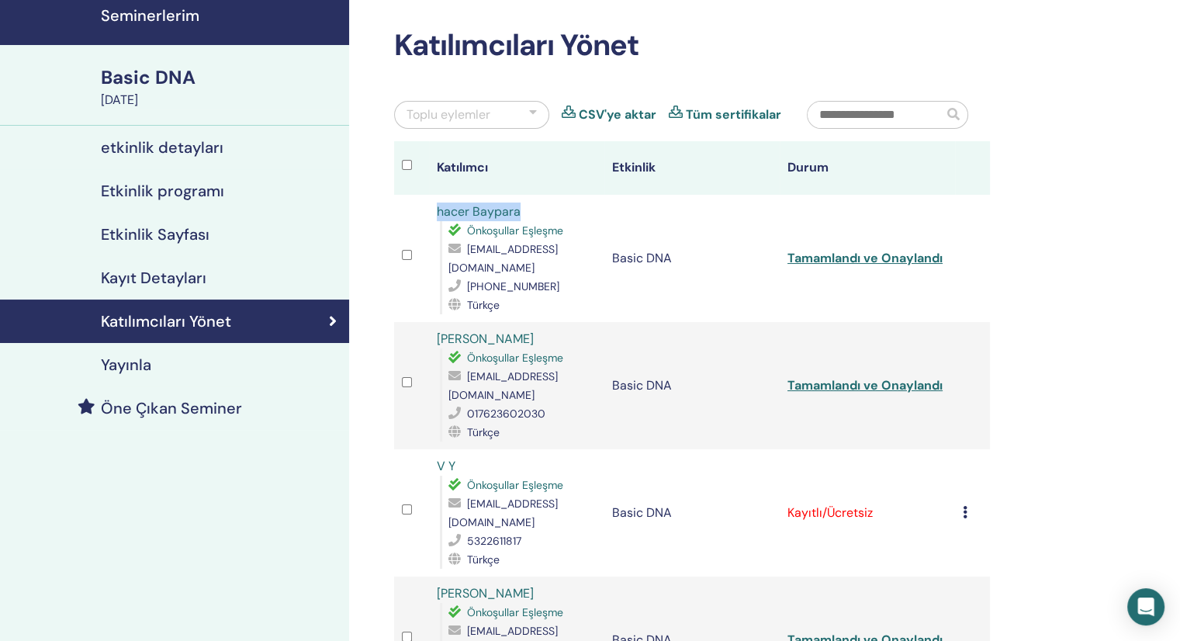
drag, startPoint x: 532, startPoint y: 209, endPoint x: 428, endPoint y: 202, distance: 104.2
click at [428, 202] on tr "hacer Baypara Önkoşullar Eşleşme hacerbaypara62@gmail.com +905303201634 Türkçe …" at bounding box center [692, 258] width 596 height 127
copy tr "hacer Baypara"
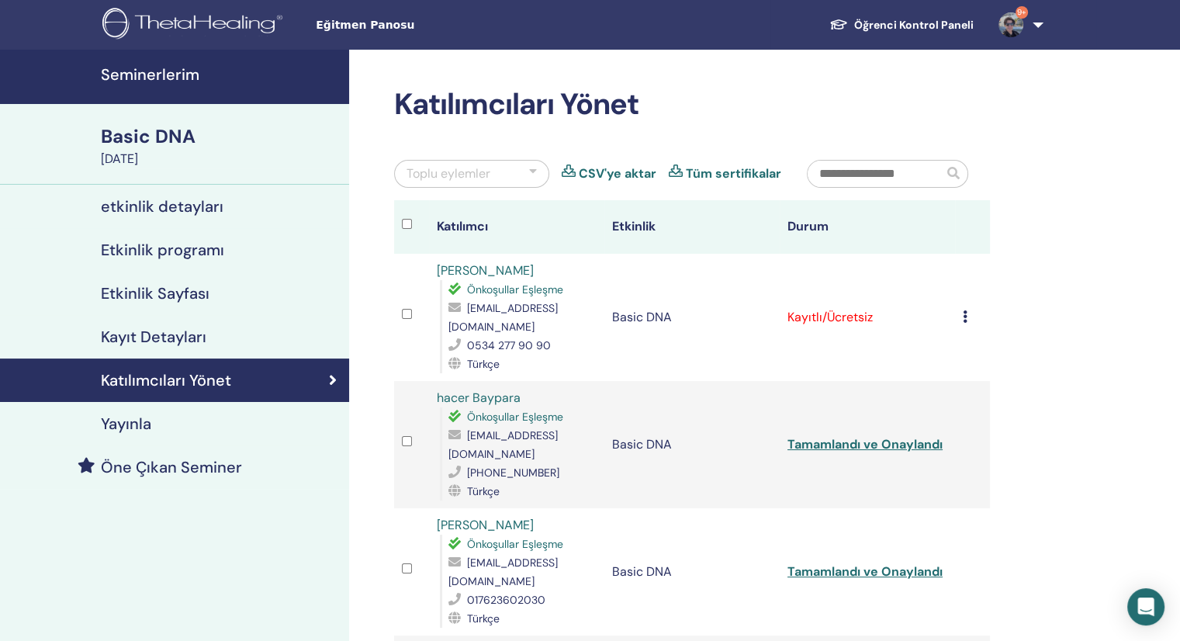
click at [960, 317] on td "Kaydı İptal Et Otomatik onaylama Ücretli Olarak İşaretle Ödenmemiş olarak işare…" at bounding box center [972, 317] width 35 height 127
click at [965, 317] on icon at bounding box center [965, 316] width 5 height 12
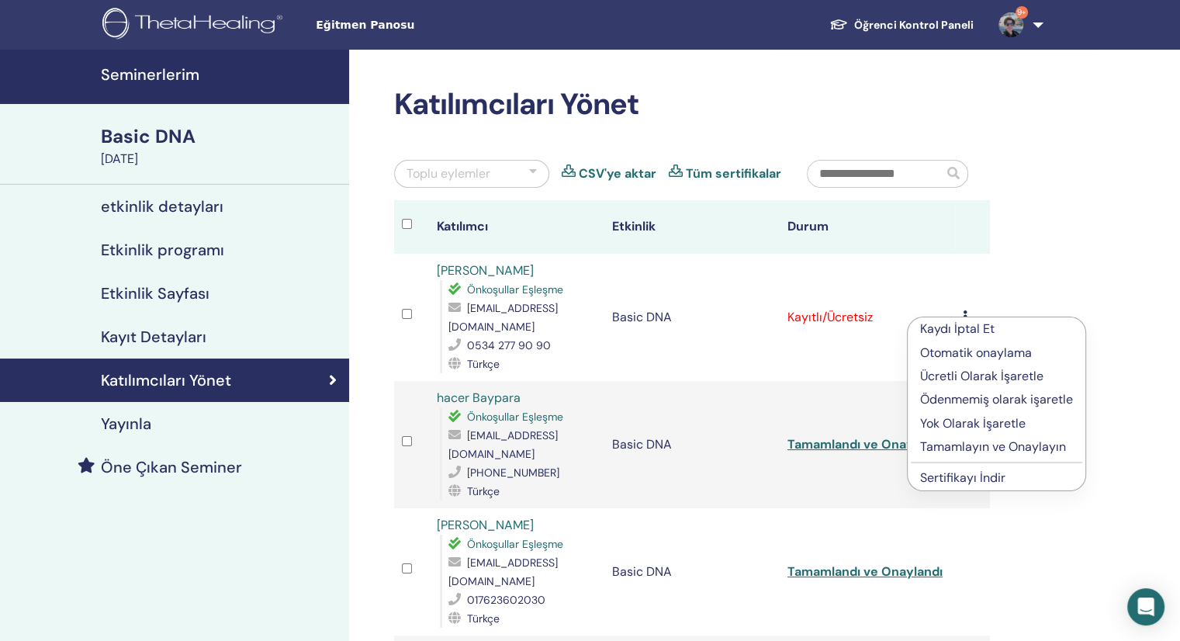
click at [972, 446] on p "Tamamlayın ve Onaylayın" at bounding box center [996, 447] width 153 height 19
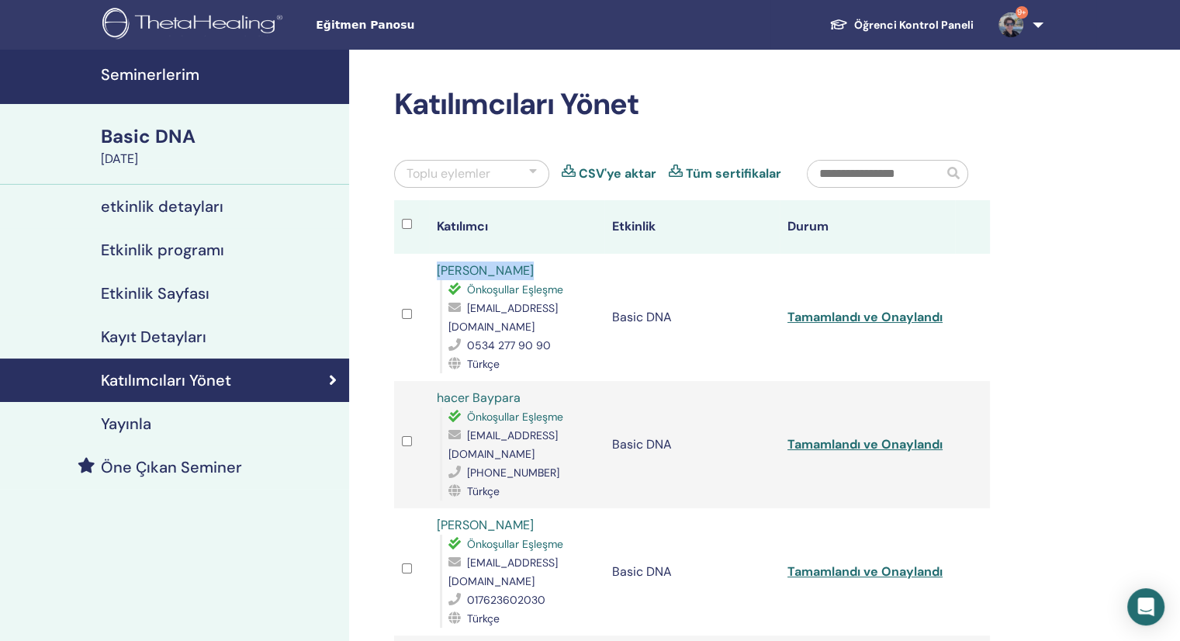
drag, startPoint x: 548, startPoint y: 268, endPoint x: 422, endPoint y: 258, distance: 126.2
click at [422, 258] on tr "Seda Gültekin Önkoşullar Eşleşme veriemlakgold@gmail.com 0534 277 90 90 Türkçe …" at bounding box center [692, 317] width 596 height 127
copy tr "[PERSON_NAME]"
